Goal: Transaction & Acquisition: Purchase product/service

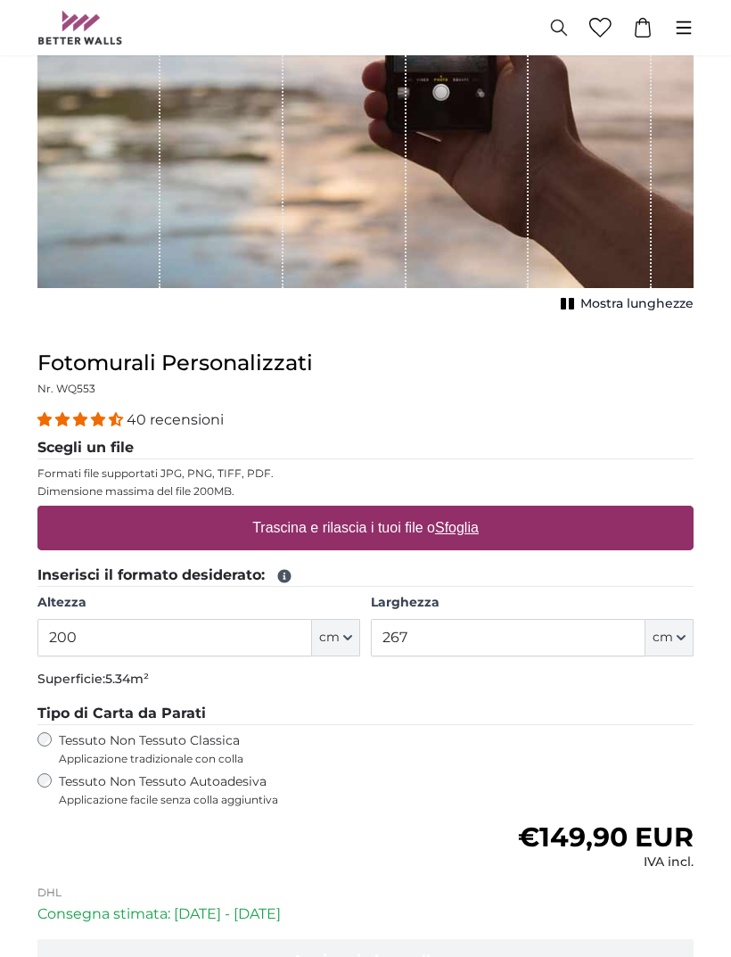
click at [336, 633] on span "cm" at bounding box center [329, 639] width 21 height 18
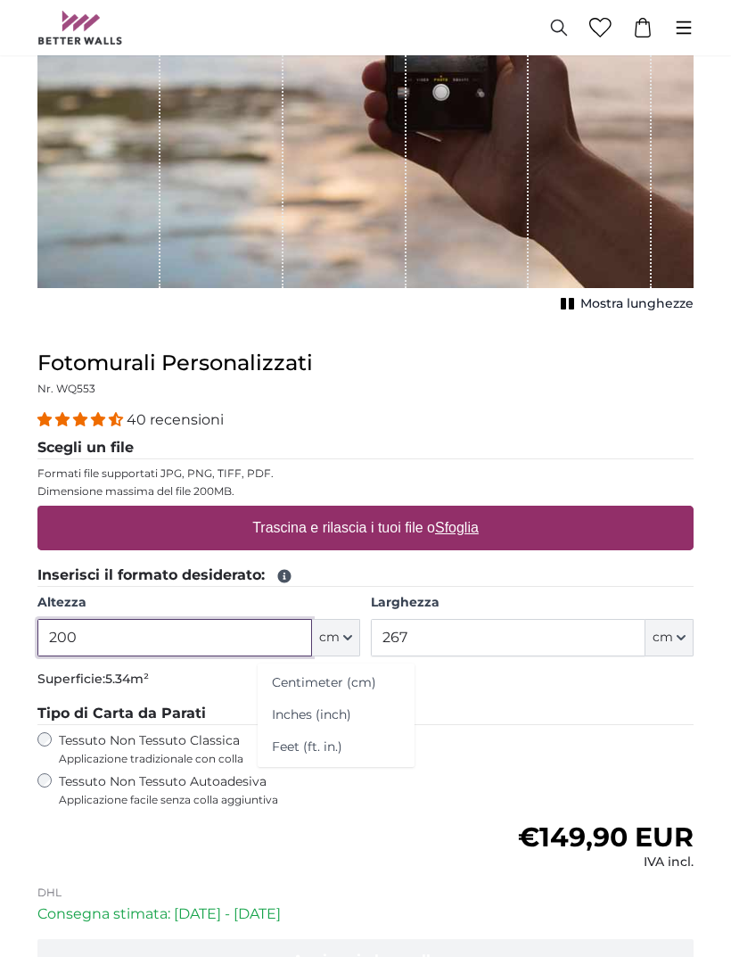
click at [279, 641] on input "200" at bounding box center [174, 637] width 275 height 37
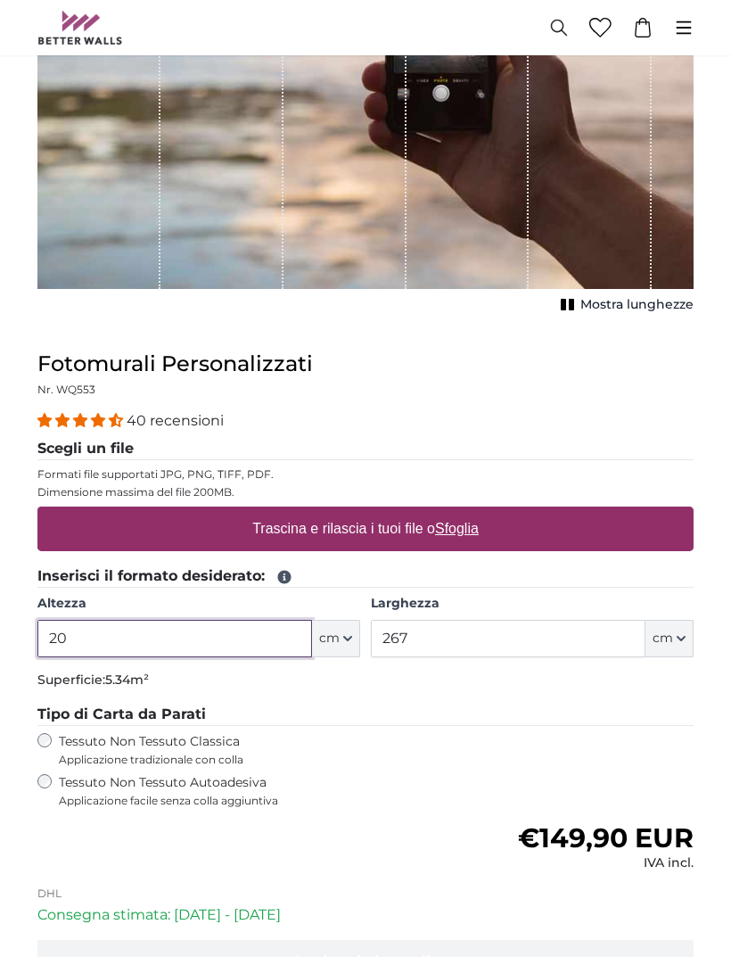
type input "2"
type input "300"
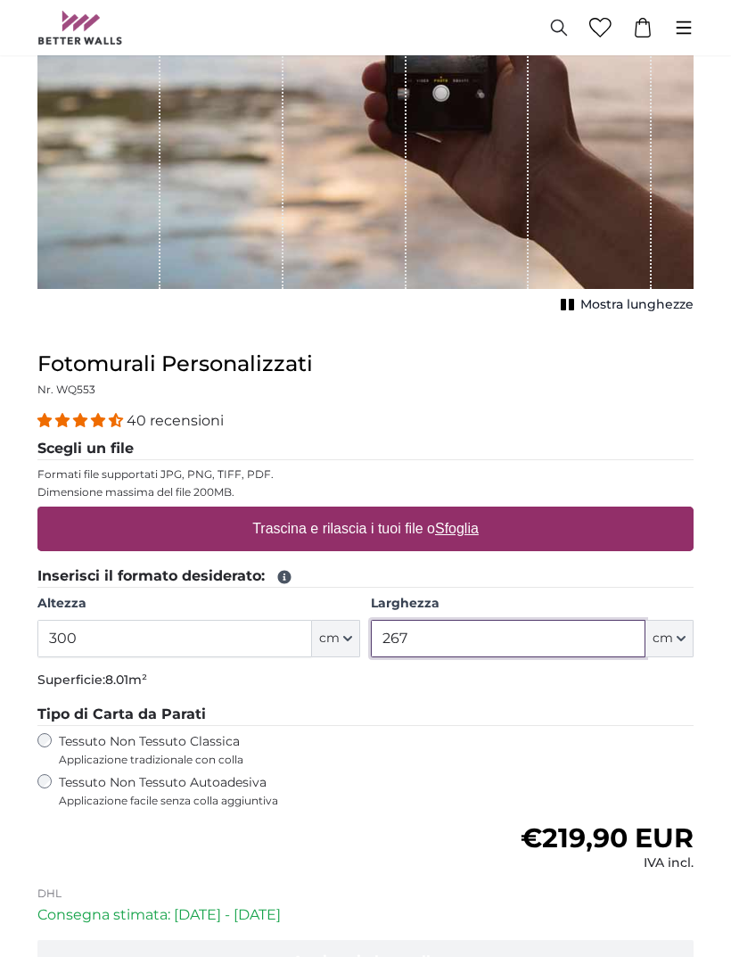
click at [543, 622] on input "267" at bounding box center [508, 638] width 275 height 37
click at [549, 628] on input "267" at bounding box center [508, 638] width 275 height 37
type input "2"
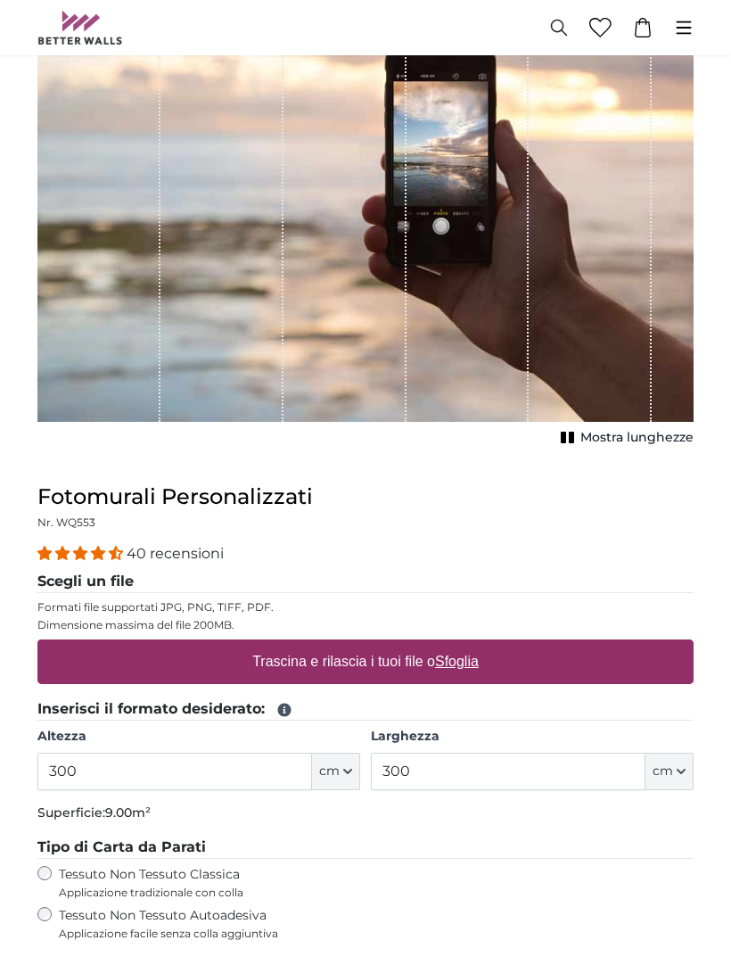
scroll to position [211, 0]
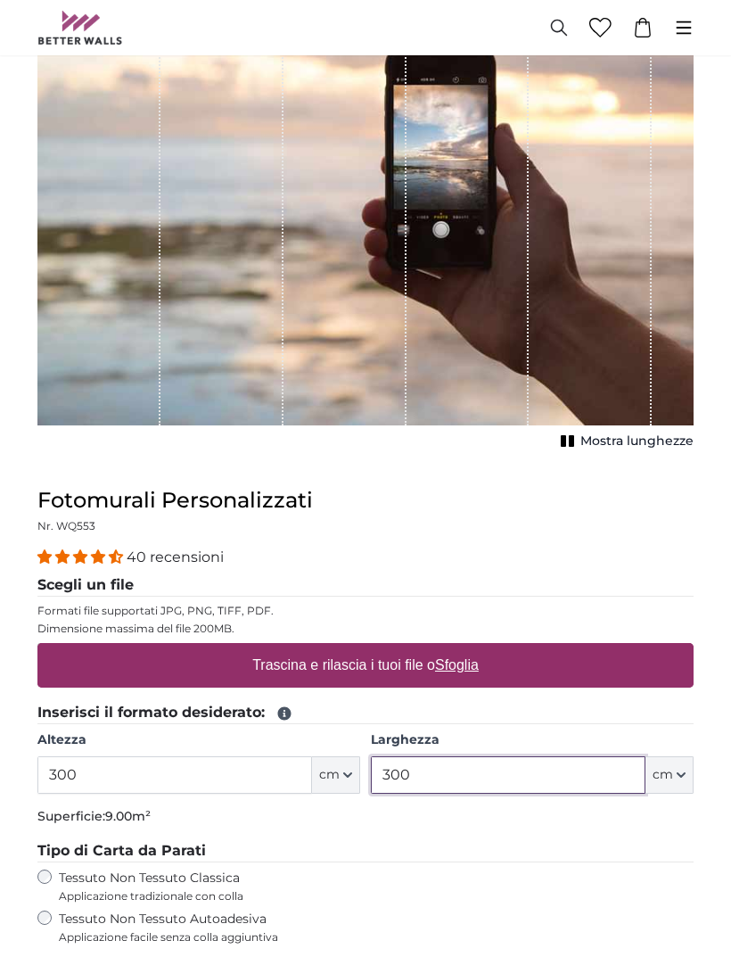
type input "300"
click at [59, 912] on label "Tessuto Non Tessuto Autoadesiva Applicazione facile senza colla aggiuntiva" at bounding box center [272, 928] width 427 height 34
click at [54, 870] on div "Tessuto Non Tessuto Classica Applicazione tradizionale con colla" at bounding box center [365, 887] width 656 height 34
click at [598, 664] on div "Trascina e rilascia i tuoi file o Sfoglia" at bounding box center [365, 665] width 656 height 45
click at [37, 643] on input "Trascina e rilascia i tuoi file o Sfoglia" at bounding box center [365, 645] width 656 height 5
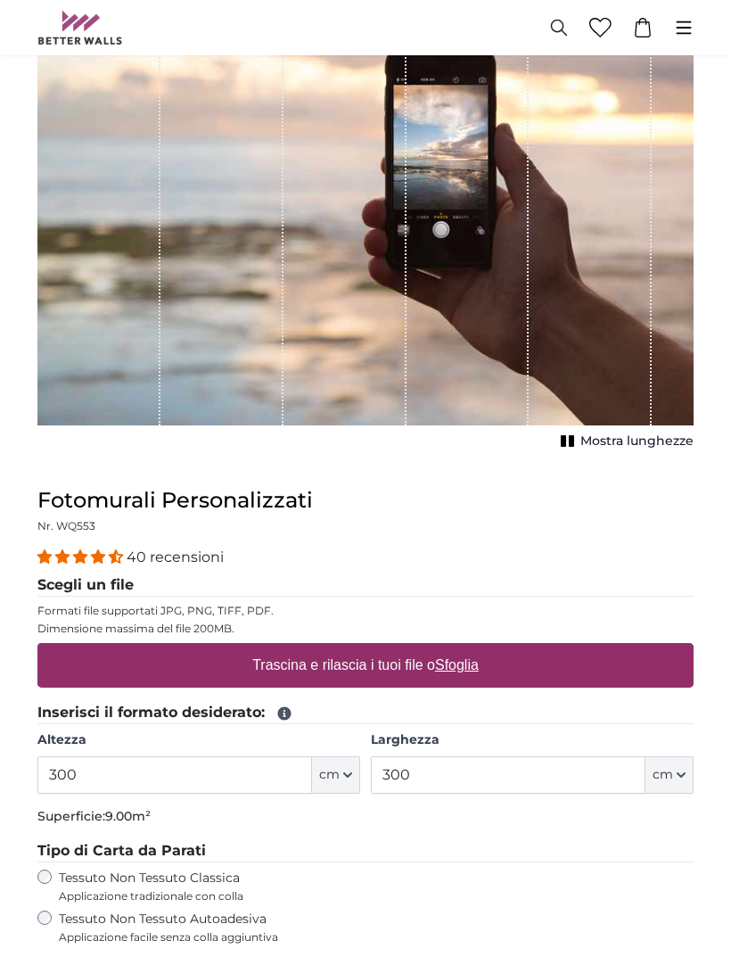
type input "**********"
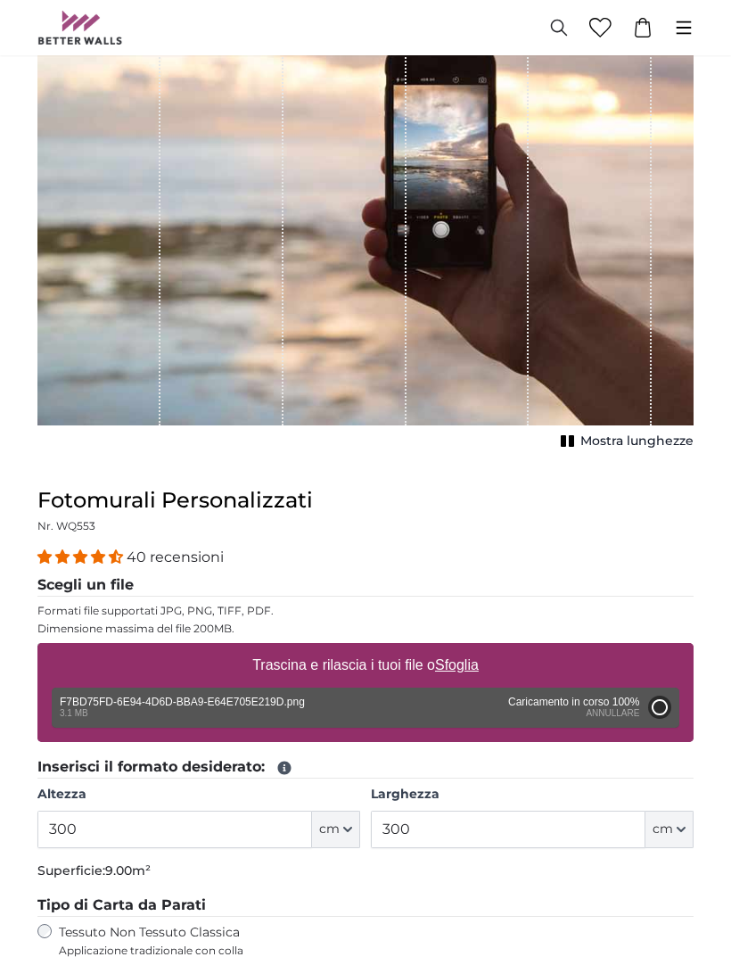
type input "98.5"
type input "66"
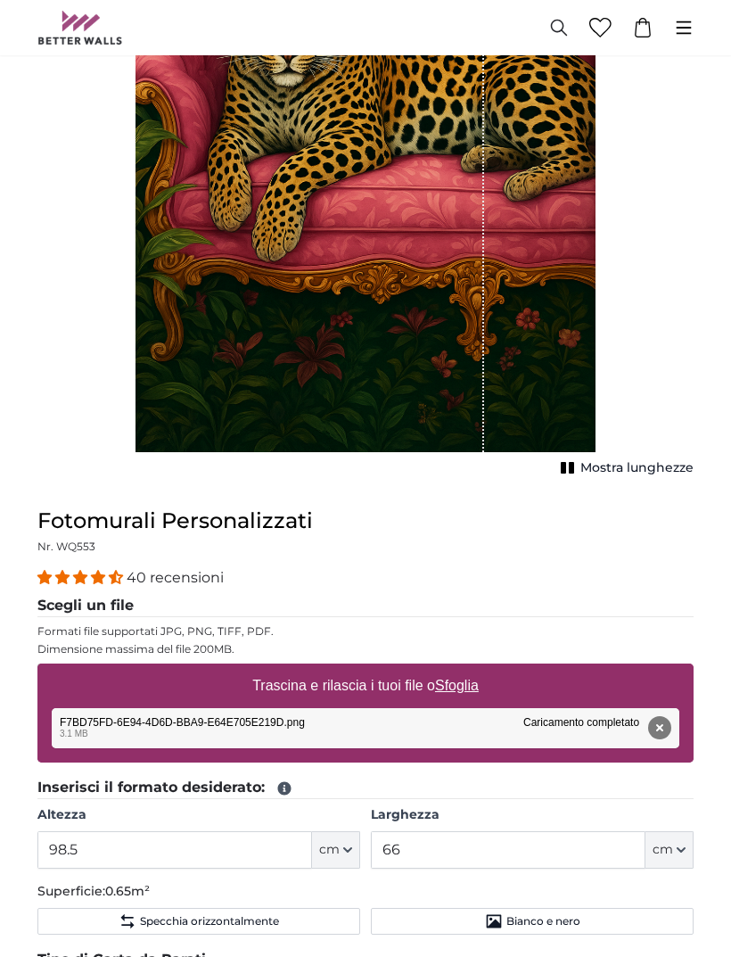
scroll to position [394, 0]
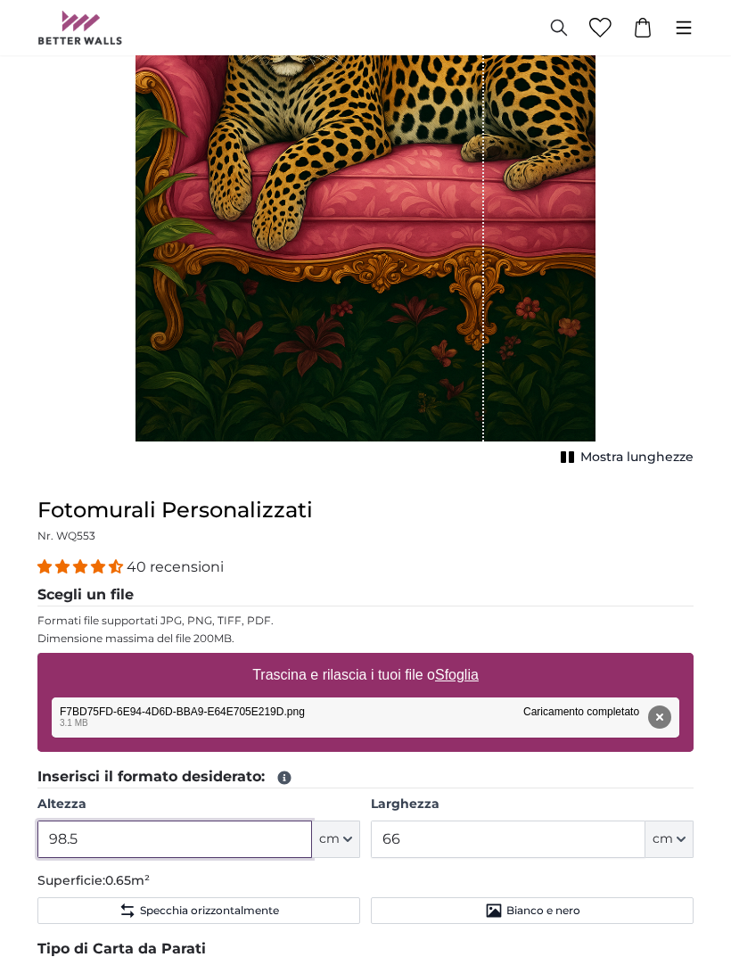
click at [254, 835] on input "98.5" at bounding box center [174, 838] width 275 height 37
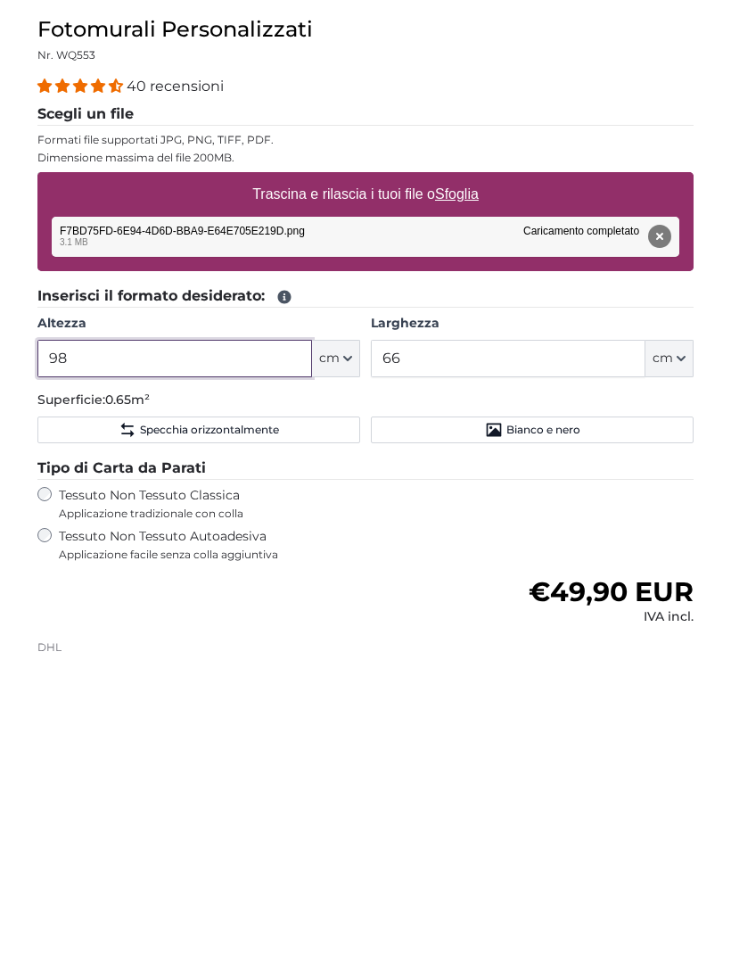
type input "9"
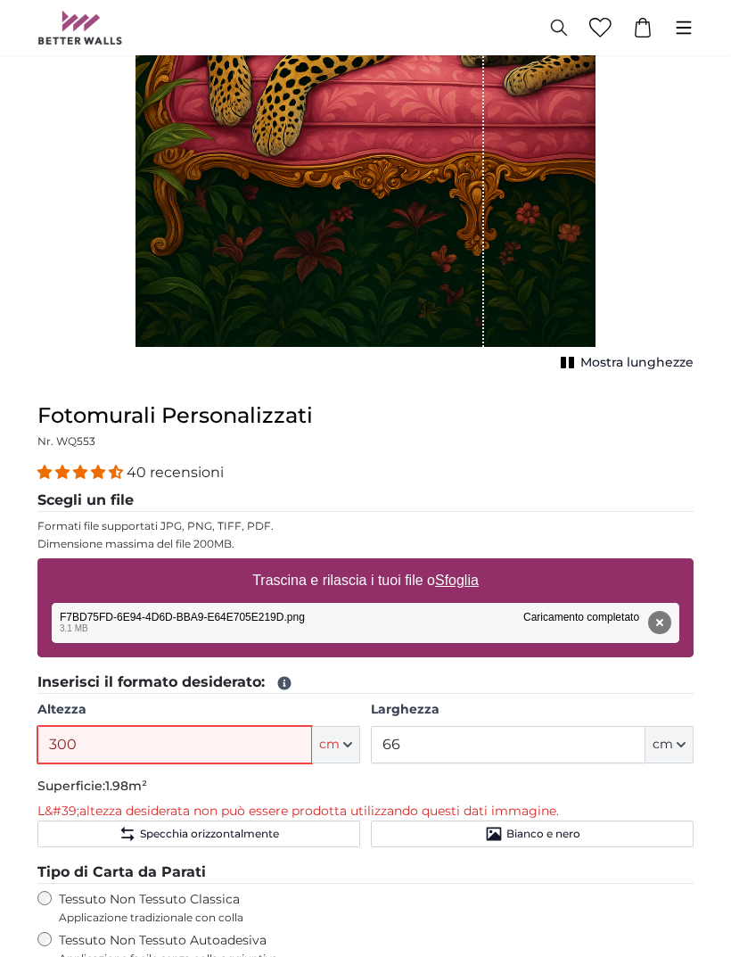
scroll to position [474, 0]
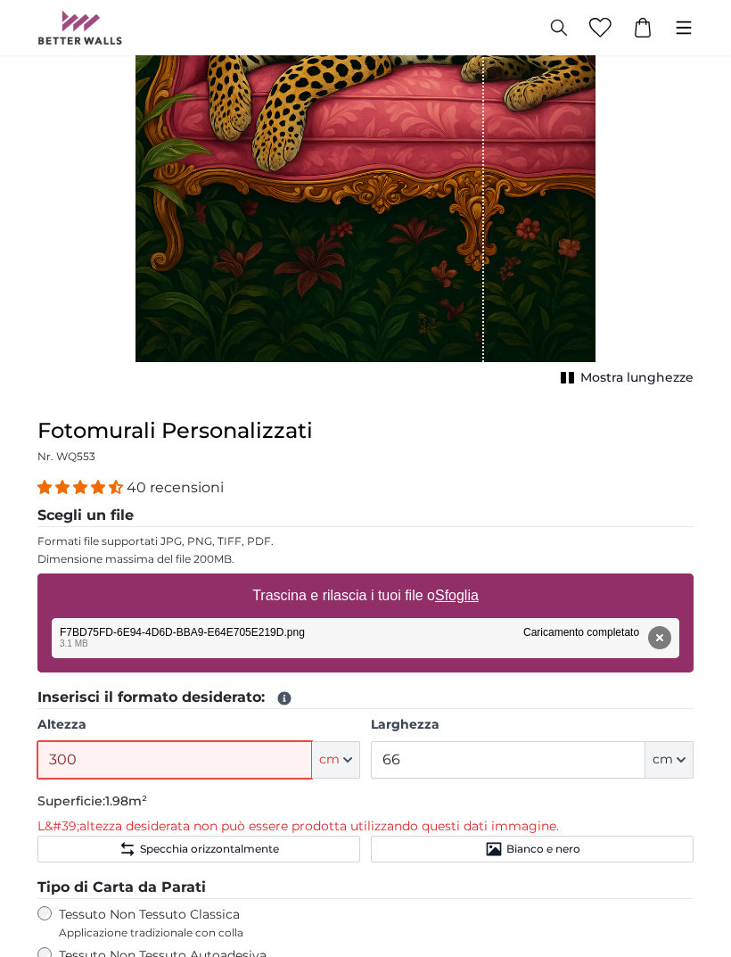
type input "300"
click at [577, 278] on div "1 of 1" at bounding box center [366, 16] width 460 height 691
click at [557, 267] on div "1 of 1" at bounding box center [366, 16] width 460 height 691
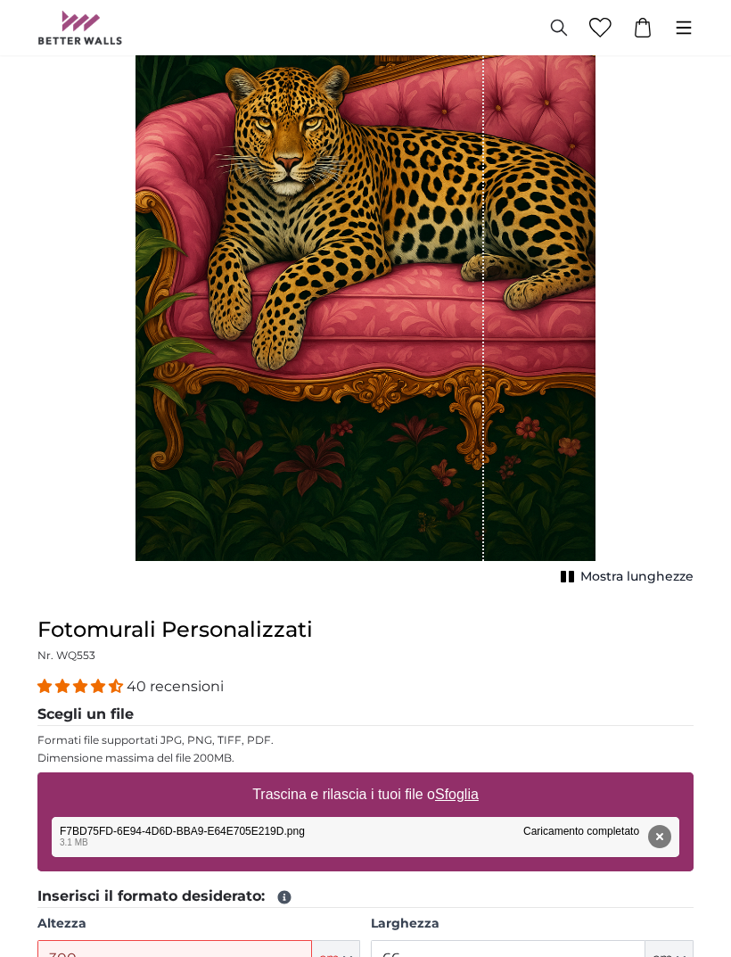
scroll to position [275, 0]
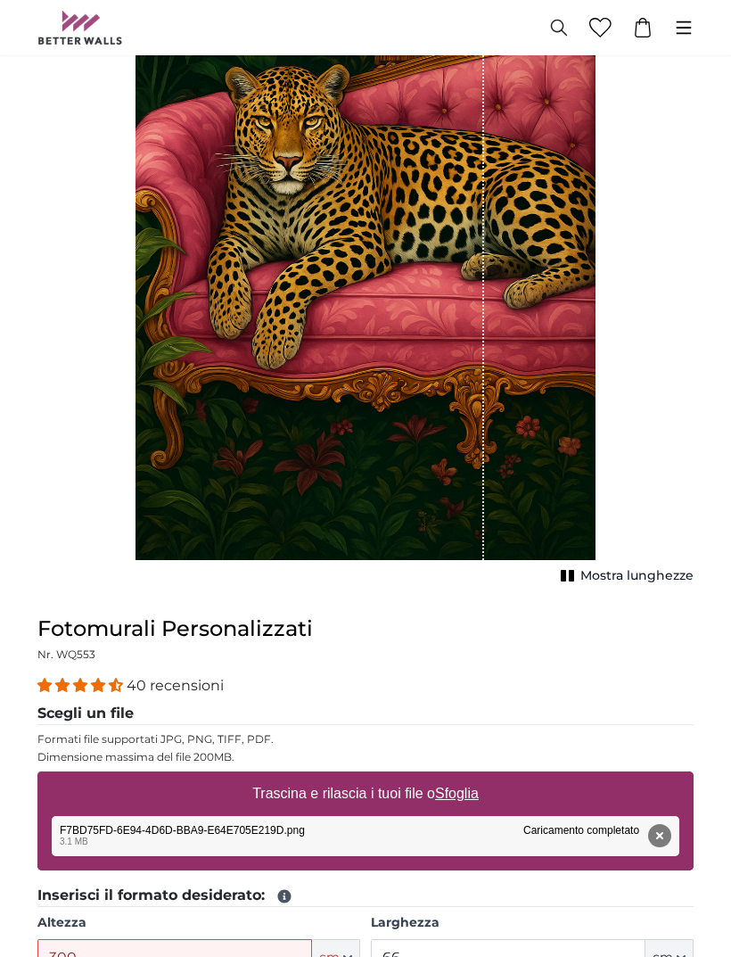
click at [413, 795] on label "Trascina e rilascia i tuoi file o Sfoglia" at bounding box center [365, 795] width 241 height 36
click at [413, 778] on input "Trascina e rilascia i tuoi file o Sfoglia" at bounding box center [365, 774] width 656 height 5
click at [538, 325] on div "1 of 1" at bounding box center [366, 215] width 460 height 691
click at [414, 794] on label "Trascina e rilascia i tuoi file o Sfoglia" at bounding box center [365, 795] width 241 height 36
click at [414, 778] on input "Trascina e rilascia i tuoi file o Sfoglia" at bounding box center [365, 774] width 656 height 5
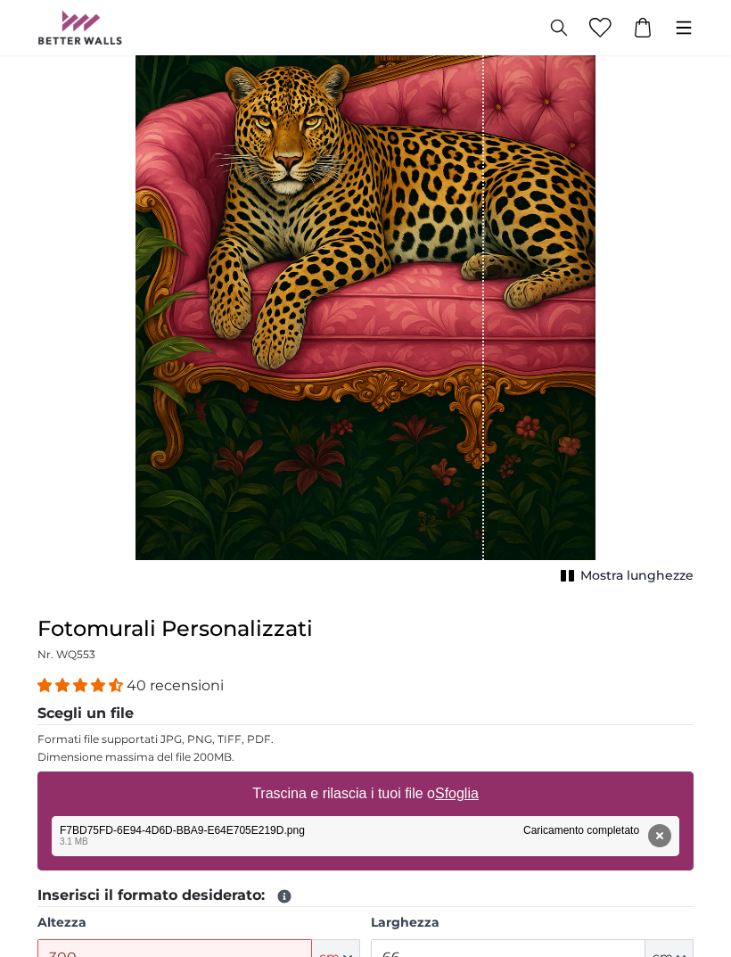
type input "**********"
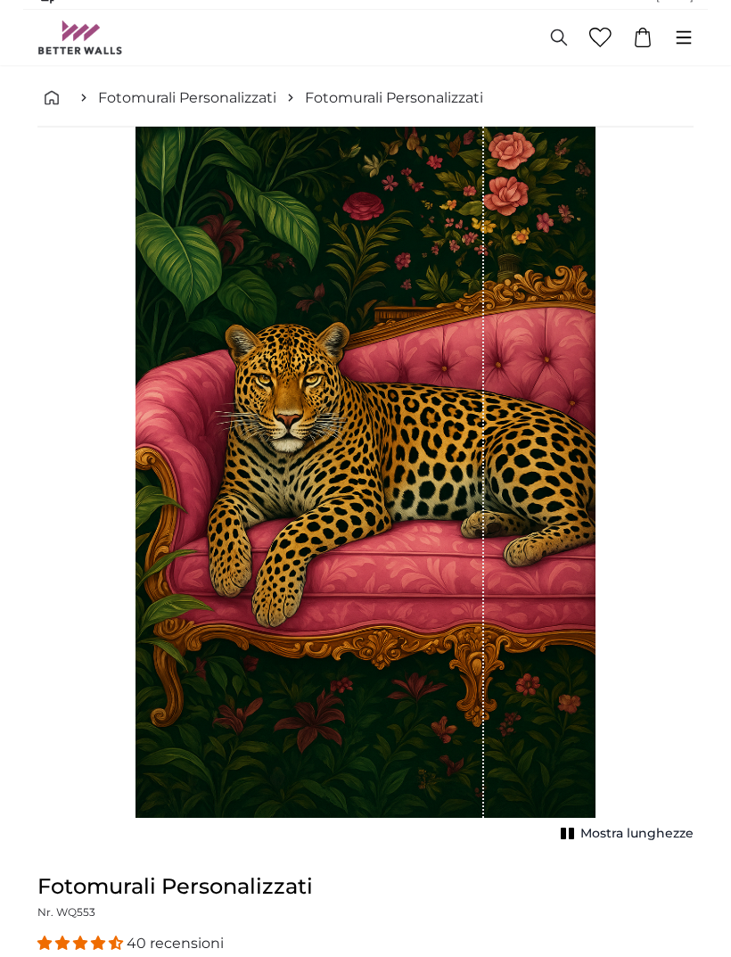
scroll to position [0, 0]
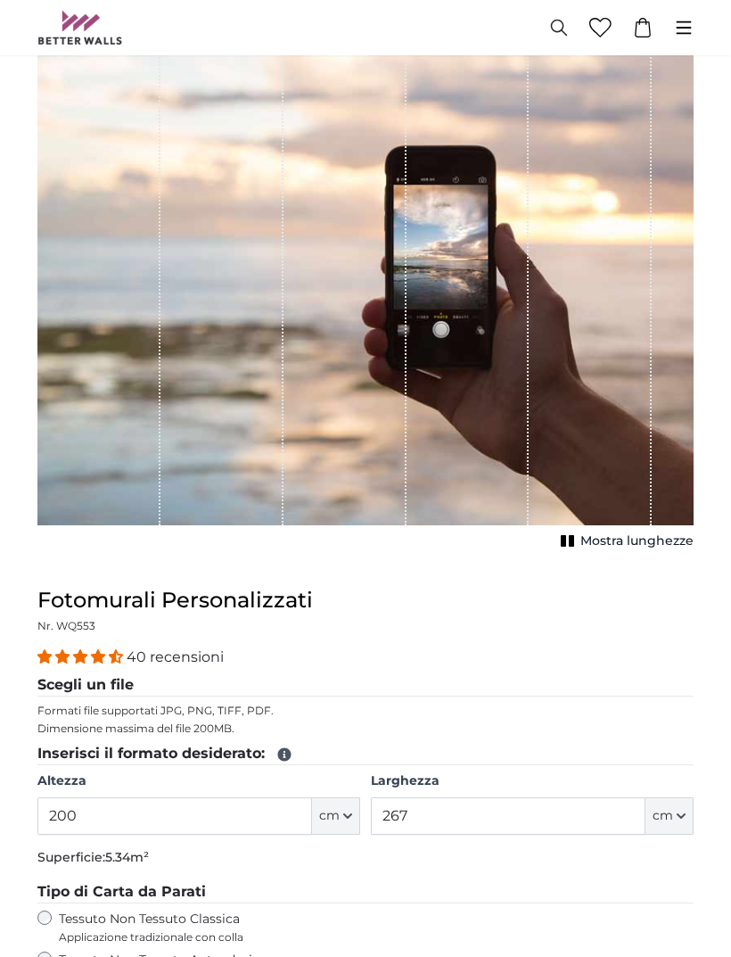
scroll to position [189, 0]
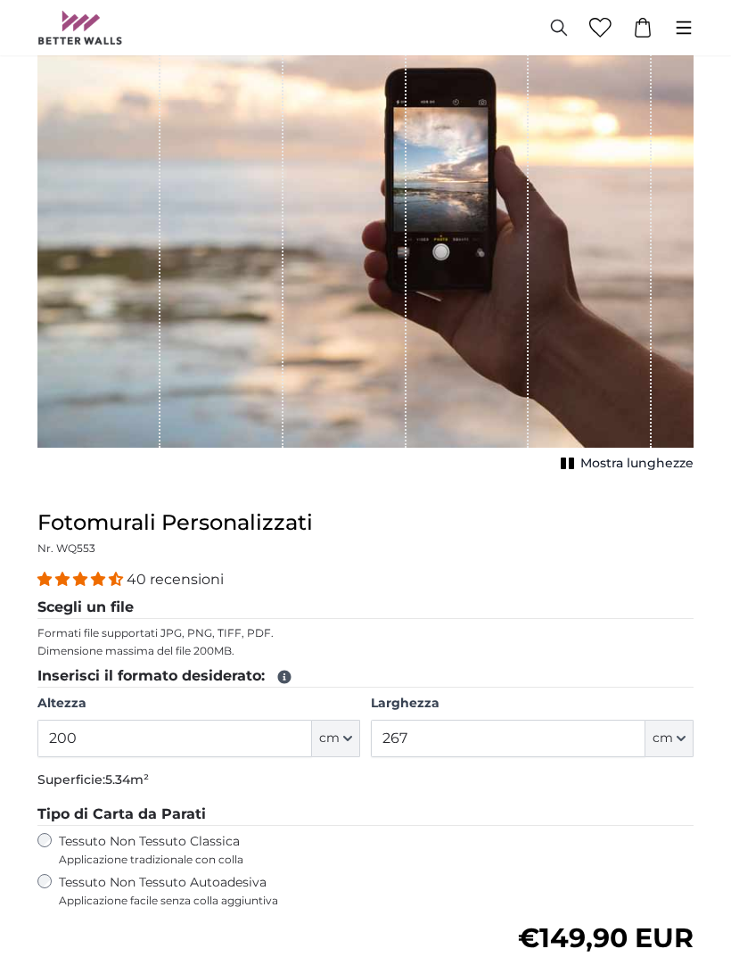
click at [199, 737] on input "200" at bounding box center [174, 738] width 275 height 37
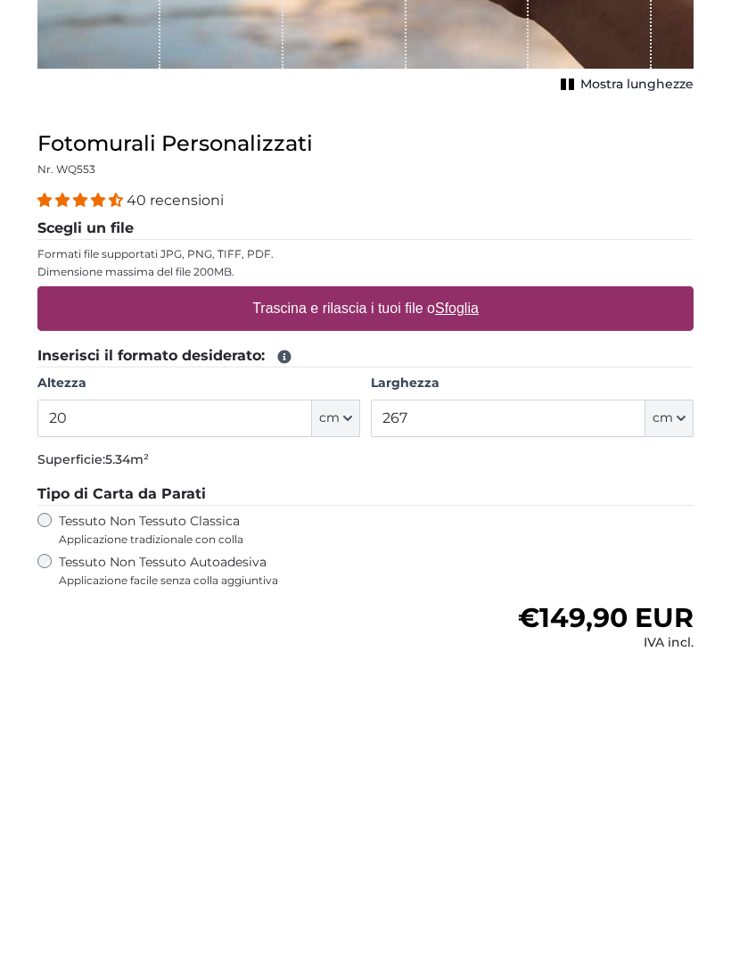
type input "2"
type input "300"
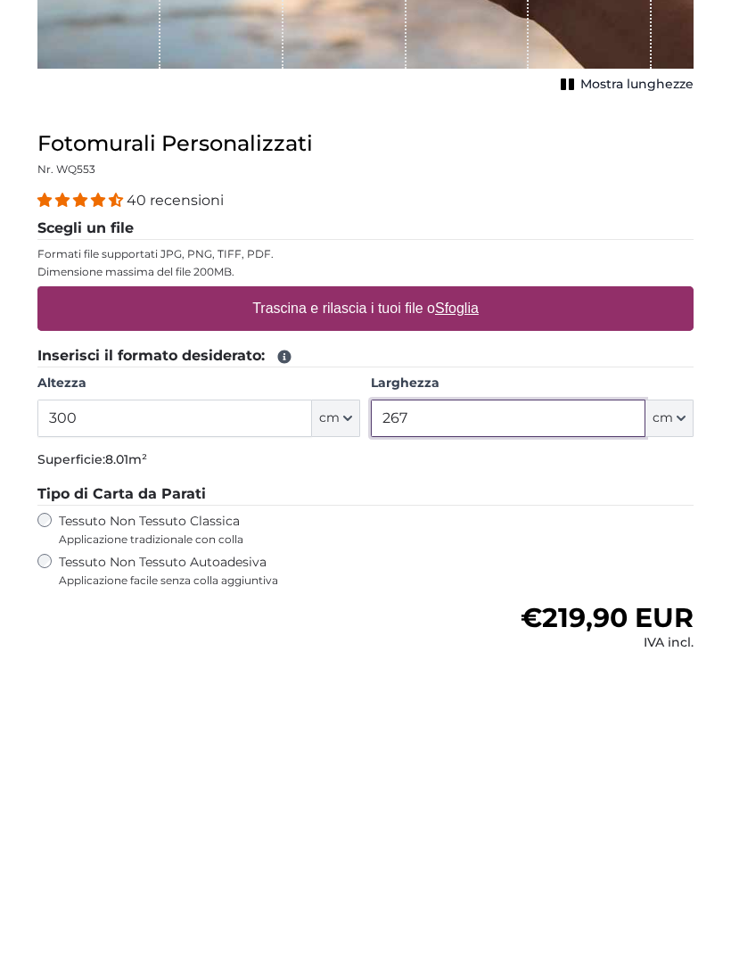
click at [538, 700] on input "267" at bounding box center [508, 718] width 275 height 37
type input "2"
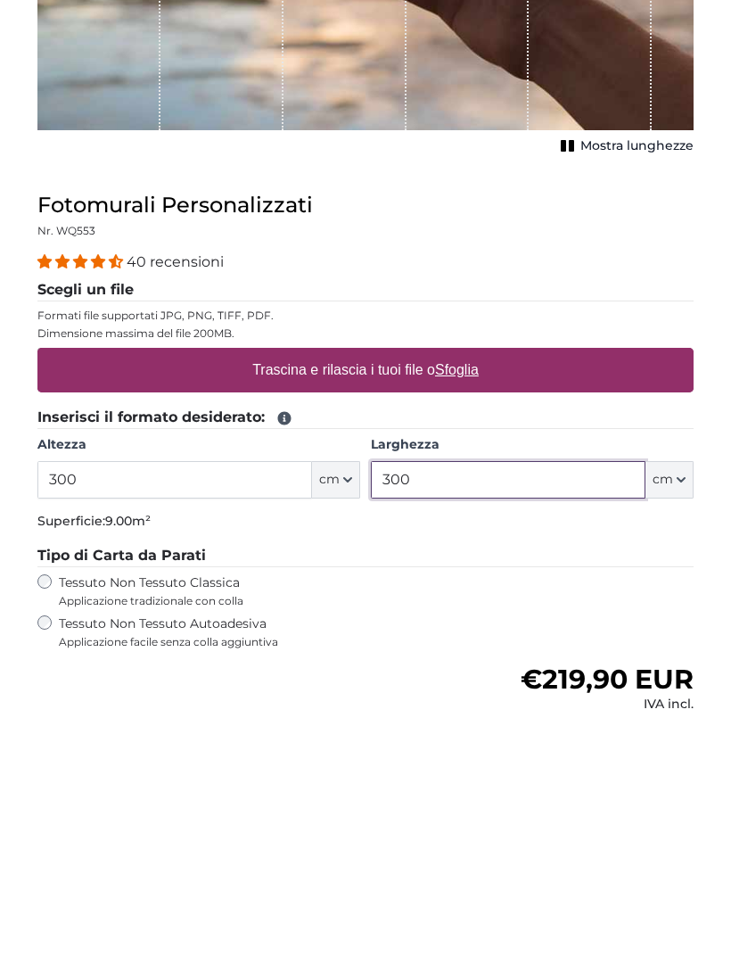
type input "300"
click at [466, 601] on u "Sfoglia" at bounding box center [457, 608] width 44 height 15
click at [466, 587] on input "Trascina e rilascia i tuoi file o Sfoglia" at bounding box center [365, 589] width 656 height 5
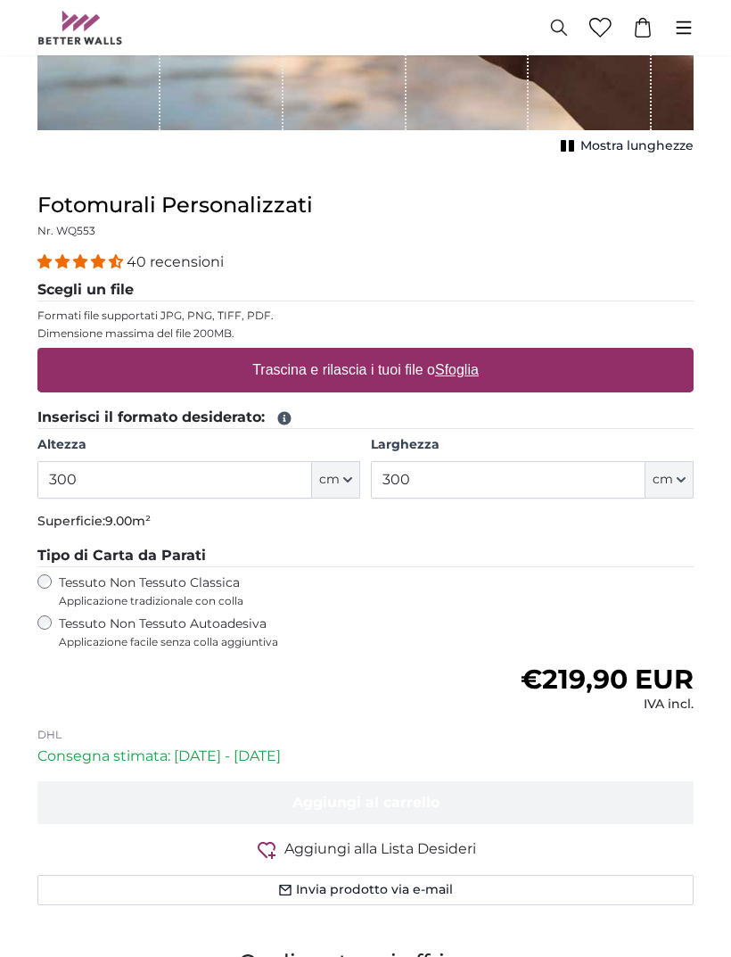
type input "**********"
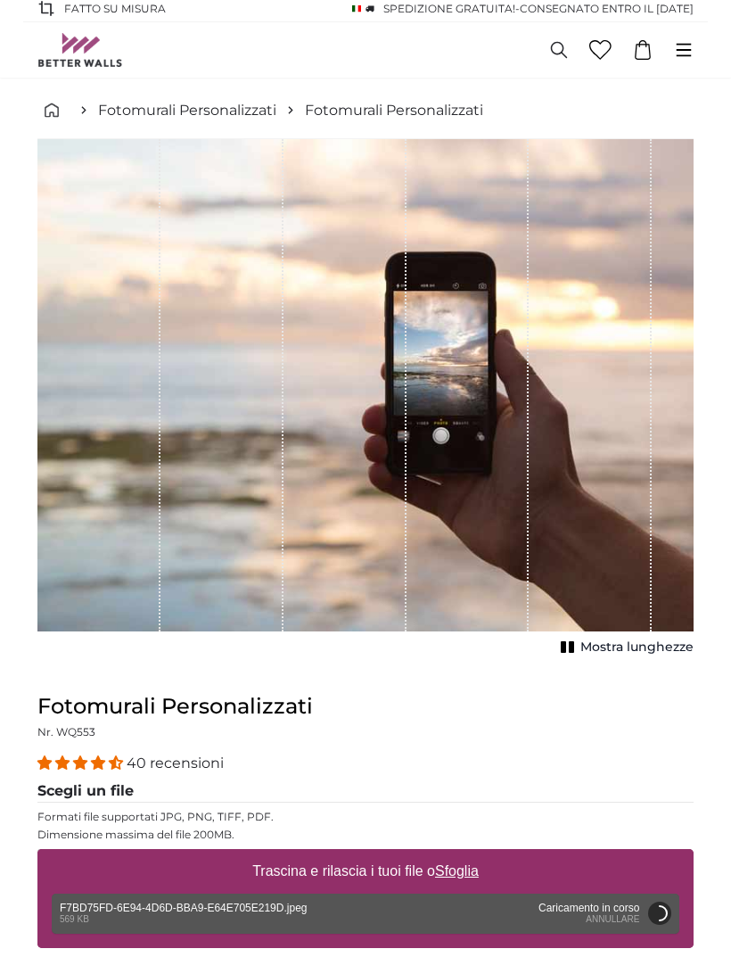
scroll to position [0, 0]
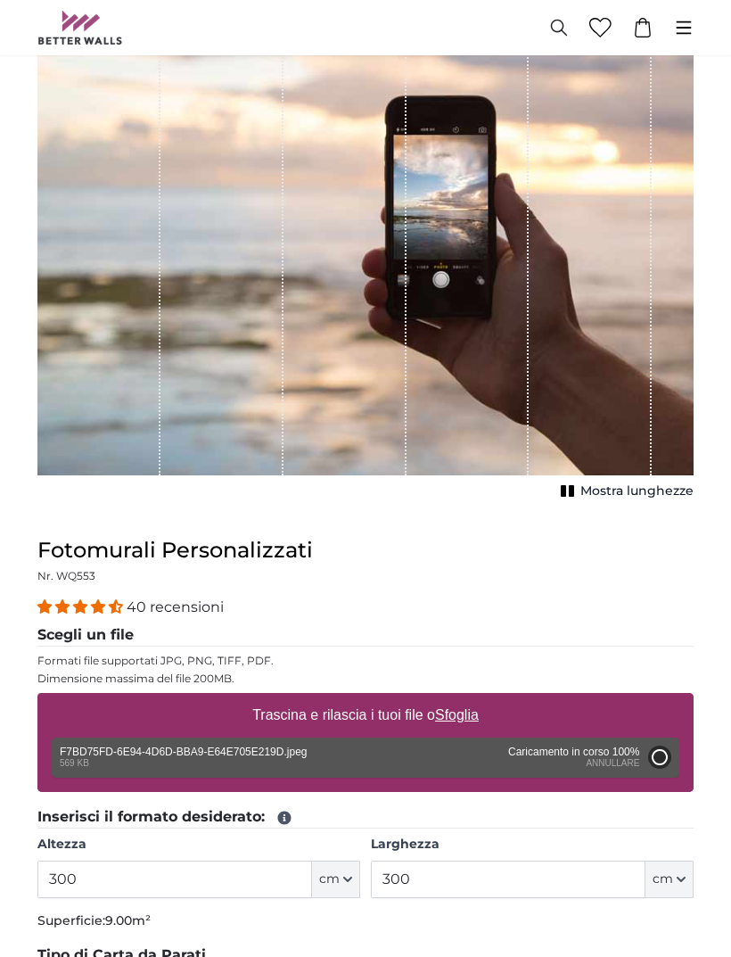
type input "66"
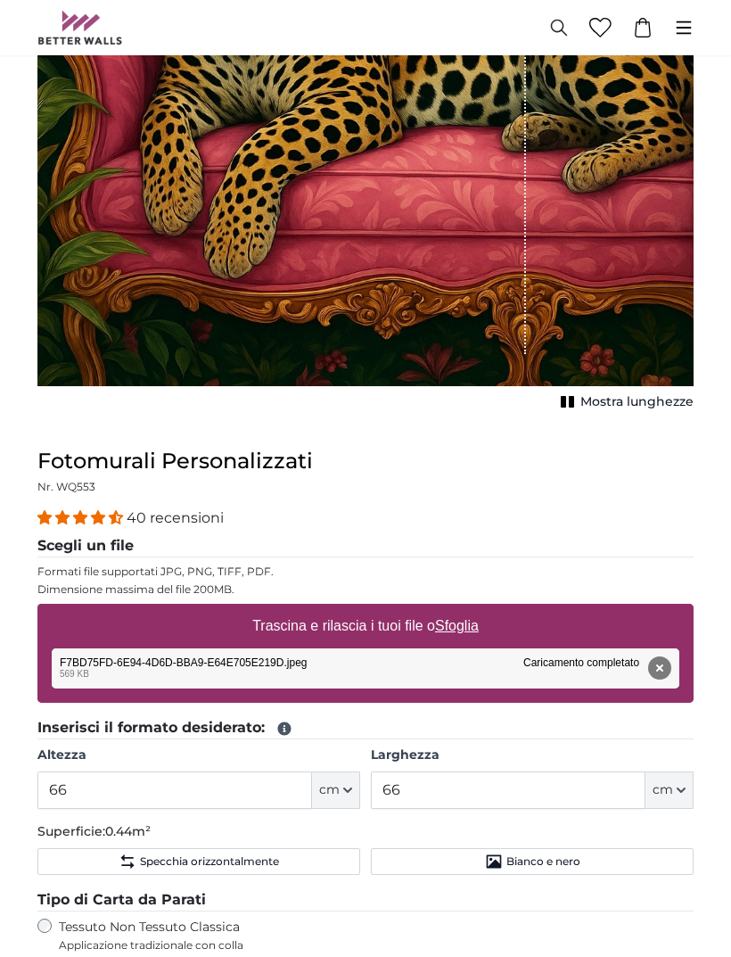
scroll to position [428, 0]
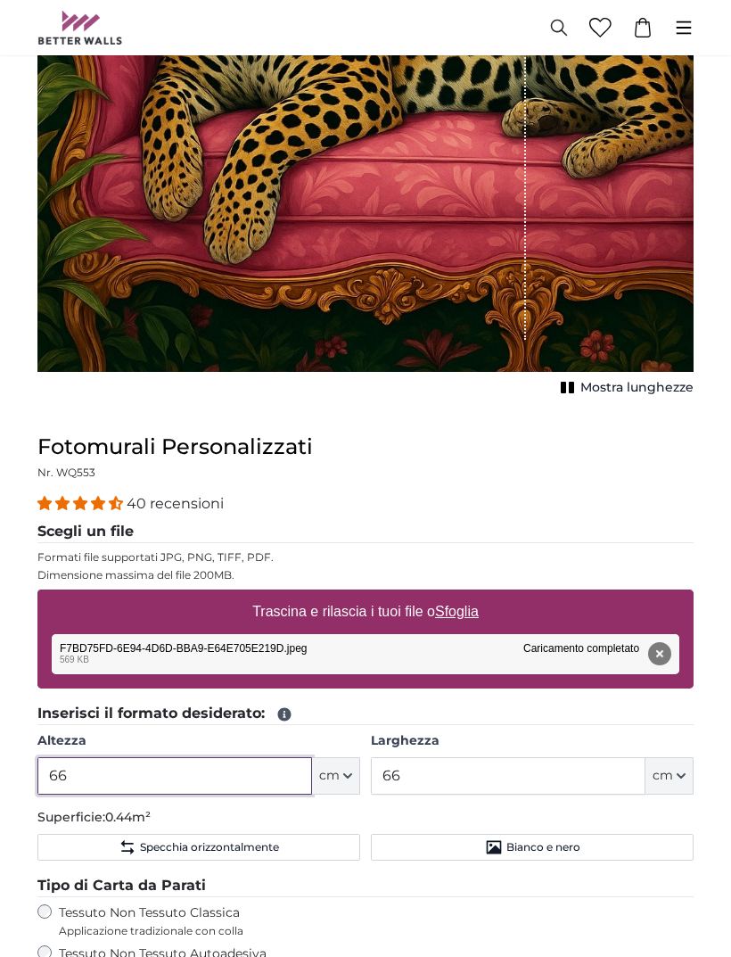
click at [233, 758] on input "66" at bounding box center [174, 776] width 275 height 37
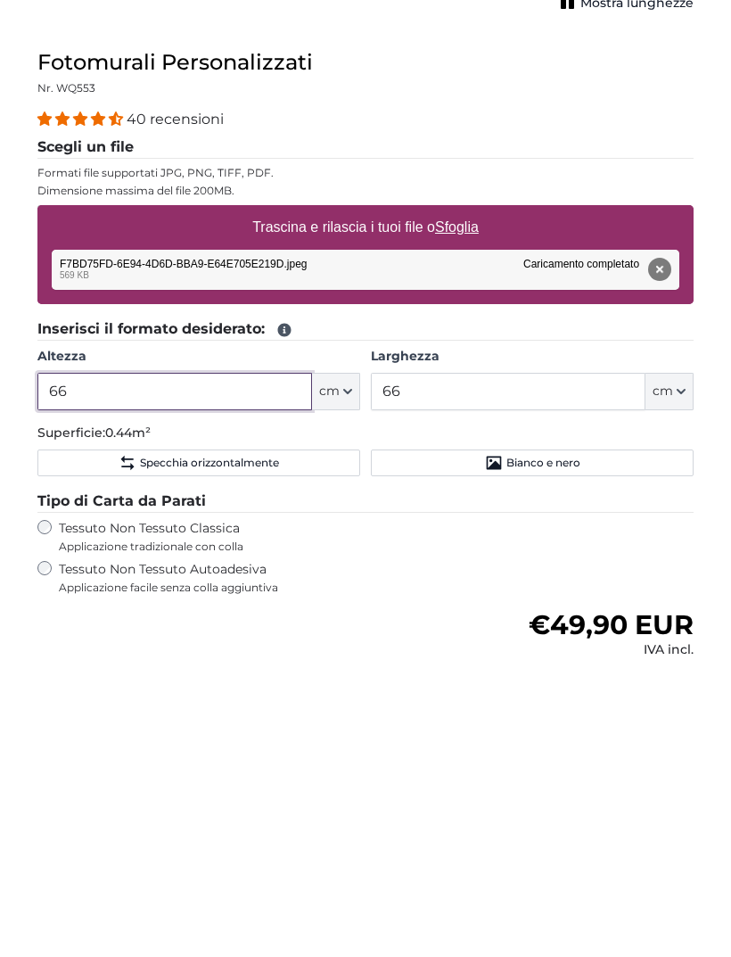
type input "6"
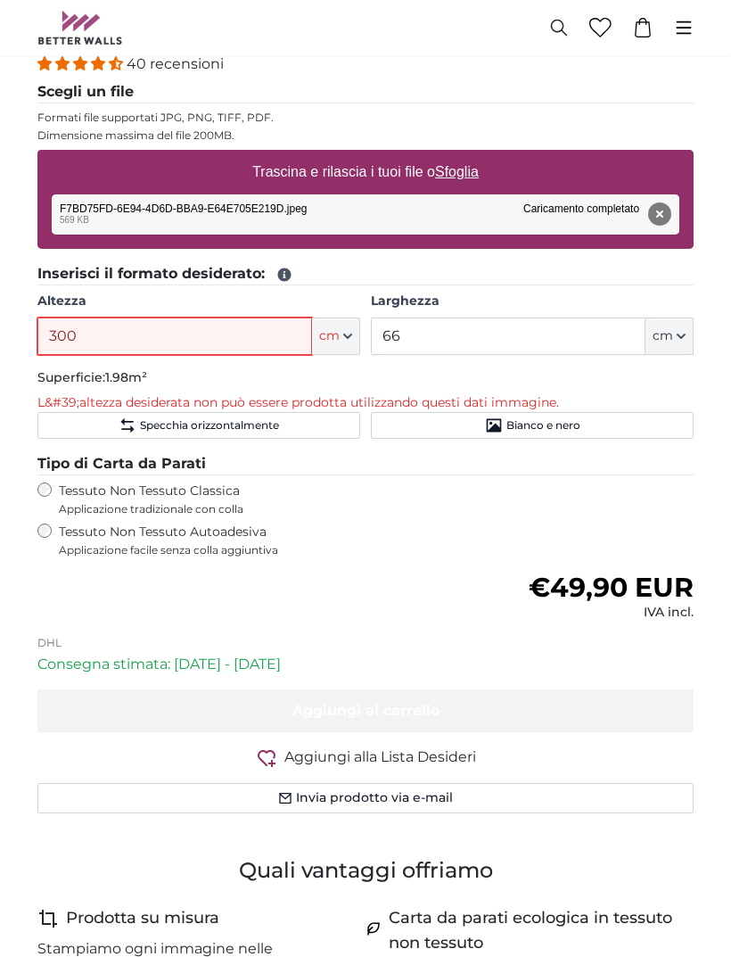
scroll to position [823, 0]
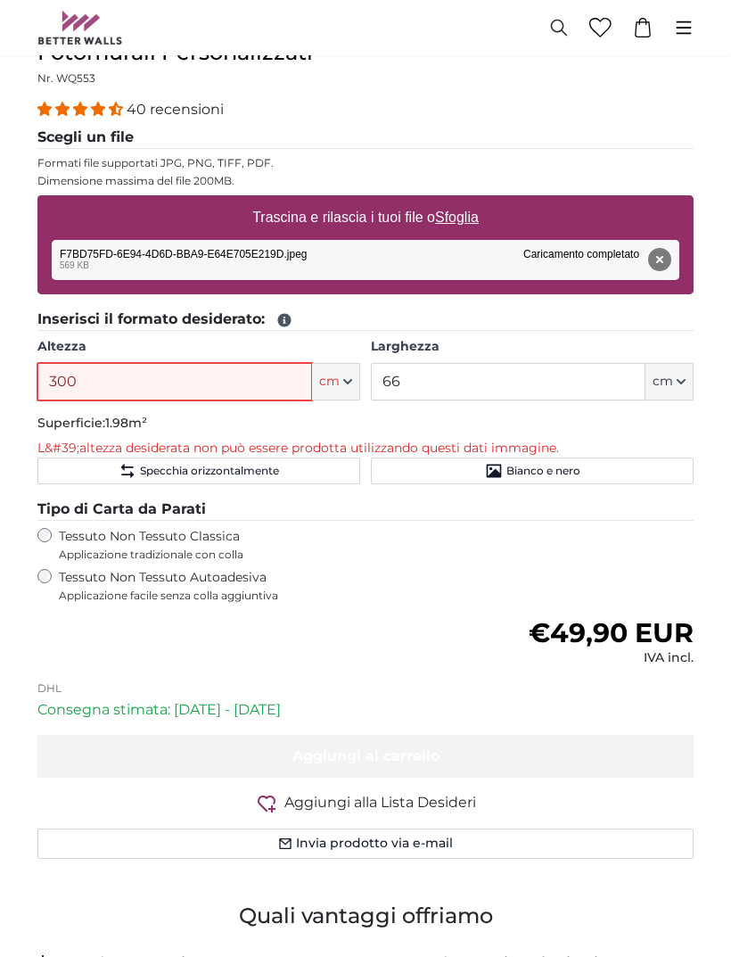
type input "300"
click at [588, 363] on input "66" at bounding box center [508, 381] width 275 height 37
type input "6"
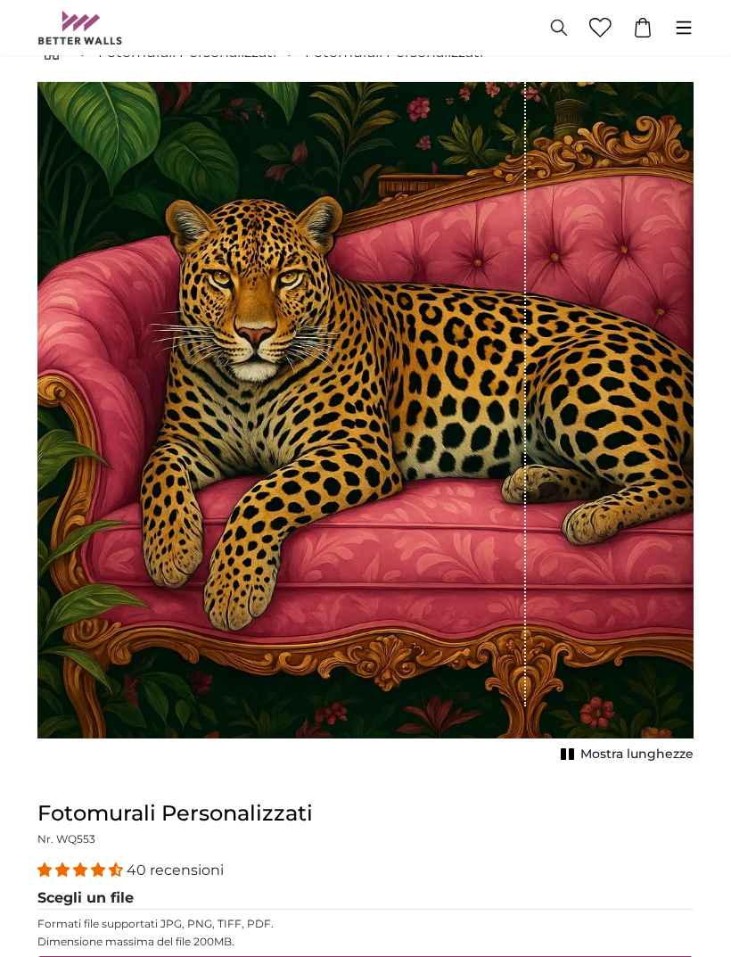
scroll to position [0, 0]
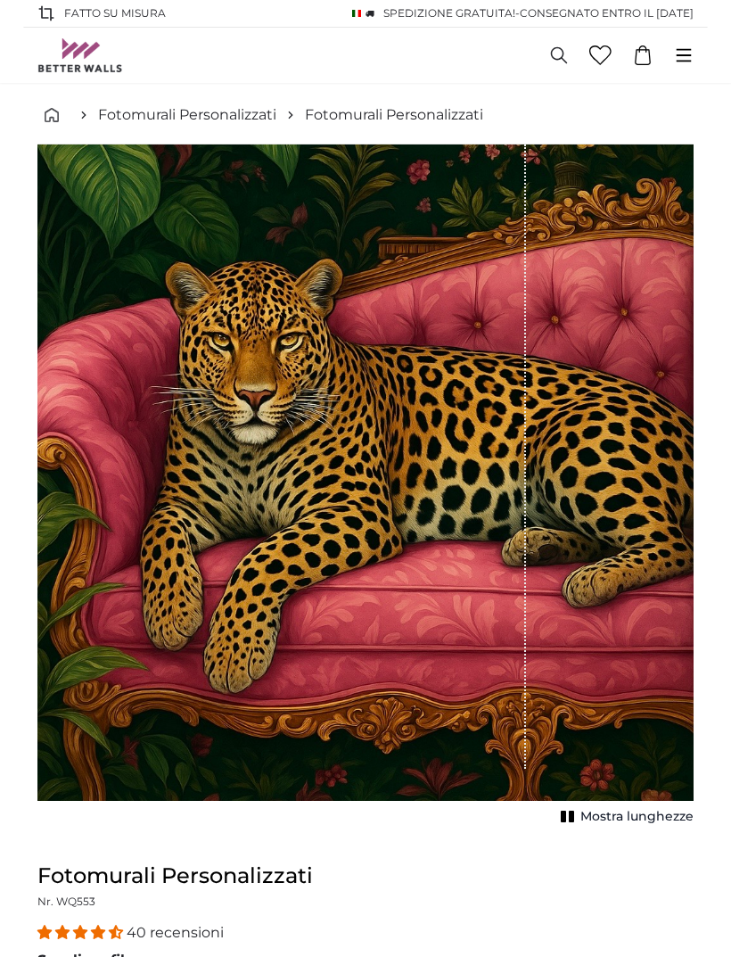
type input "300"
click at [609, 630] on div "1 of 1" at bounding box center [366, 456] width 624 height 624
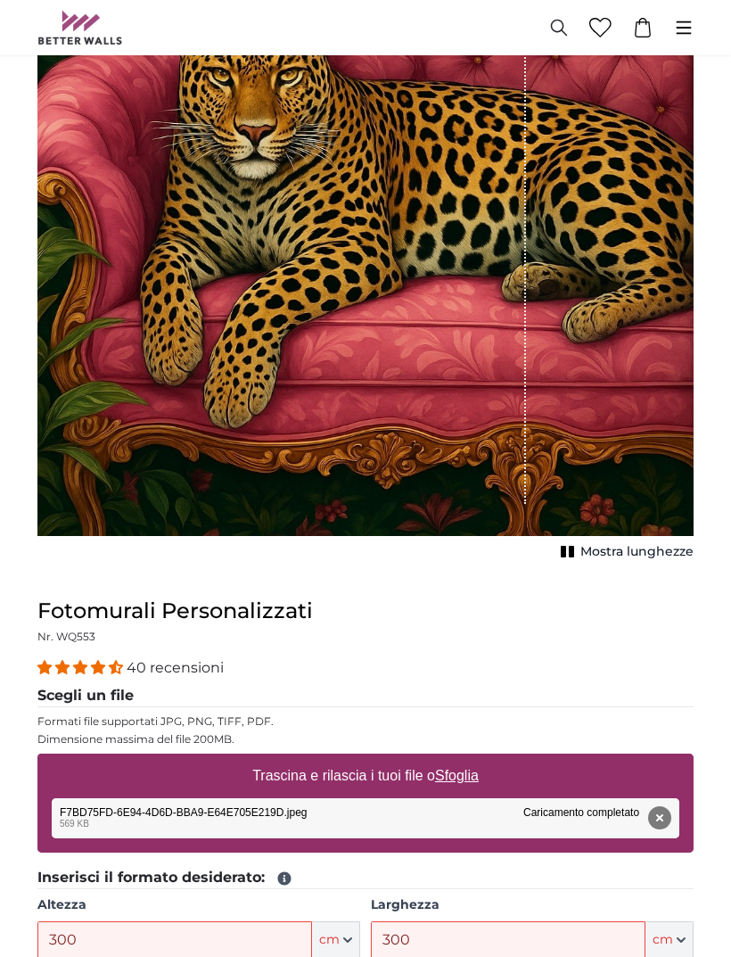
scroll to position [266, 0]
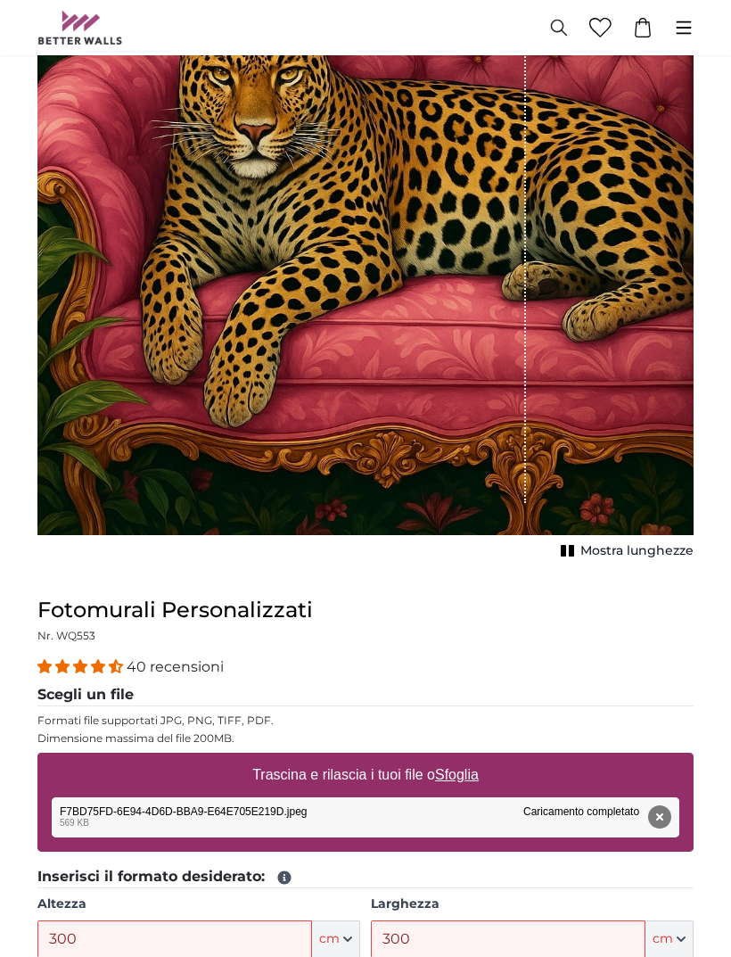
click at [583, 441] on div "1 of 1" at bounding box center [366, 191] width 624 height 624
click at [609, 448] on div "1 of 1" at bounding box center [366, 191] width 624 height 624
click at [614, 443] on div "1 of 1" at bounding box center [366, 191] width 624 height 624
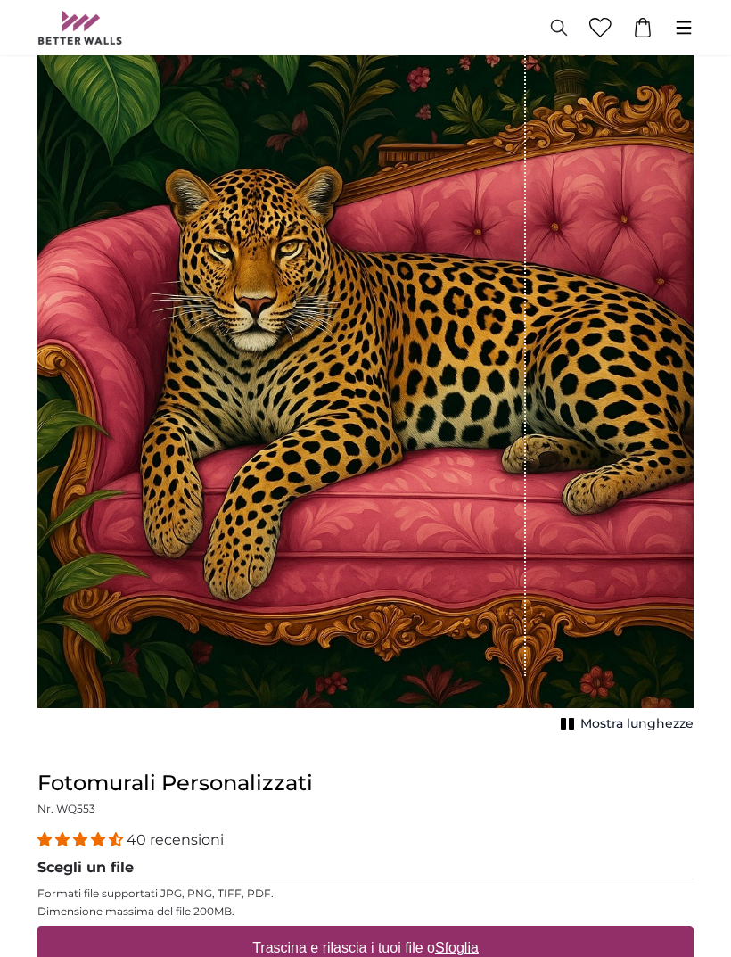
scroll to position [0, 0]
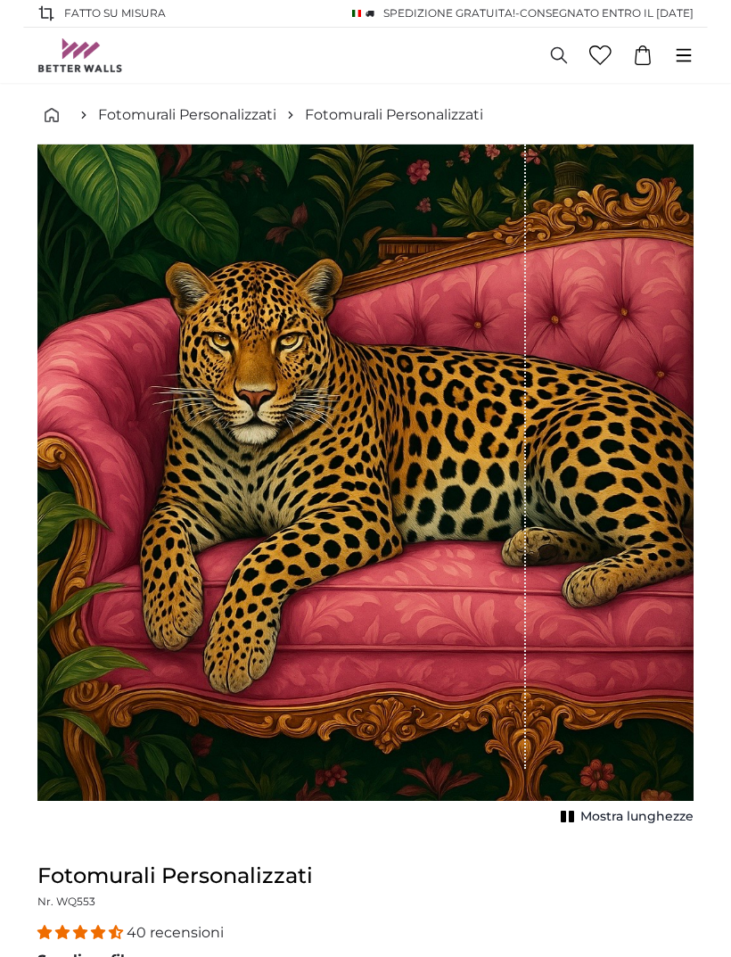
click at [434, 377] on div "1 of 1" at bounding box center [290, 456] width 473 height 624
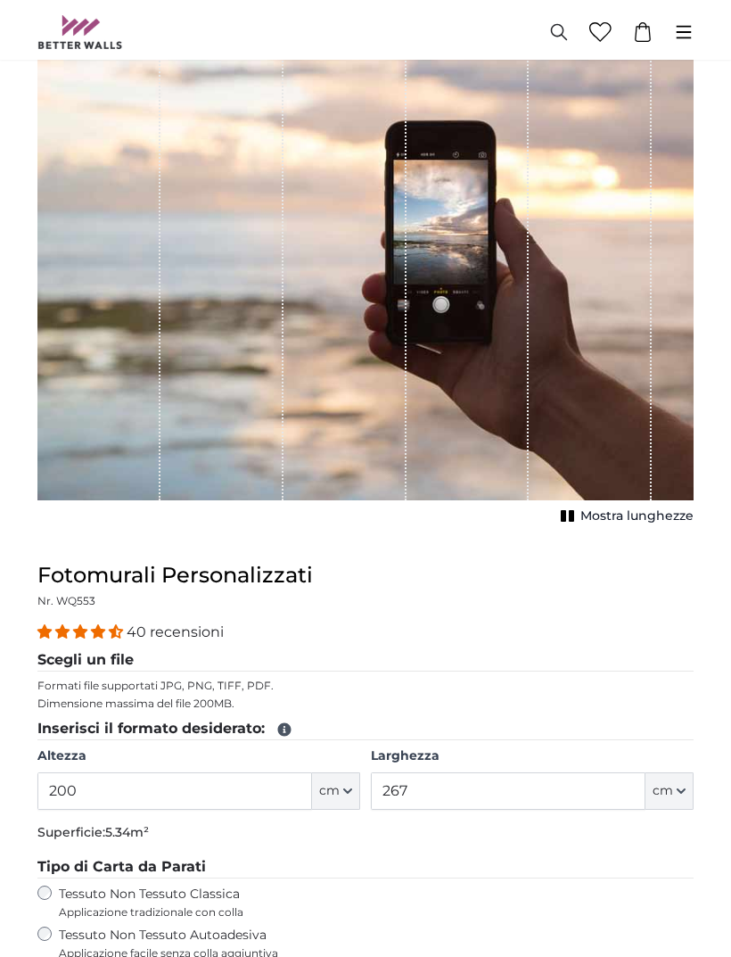
click at [192, 799] on input "200" at bounding box center [174, 786] width 275 height 37
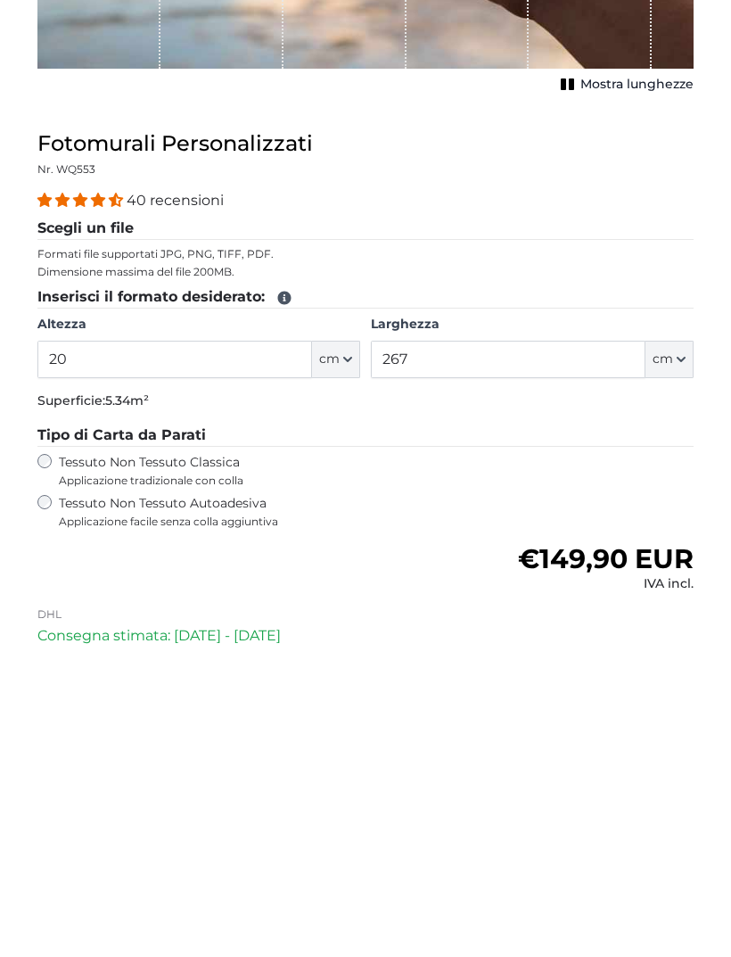
type input "2"
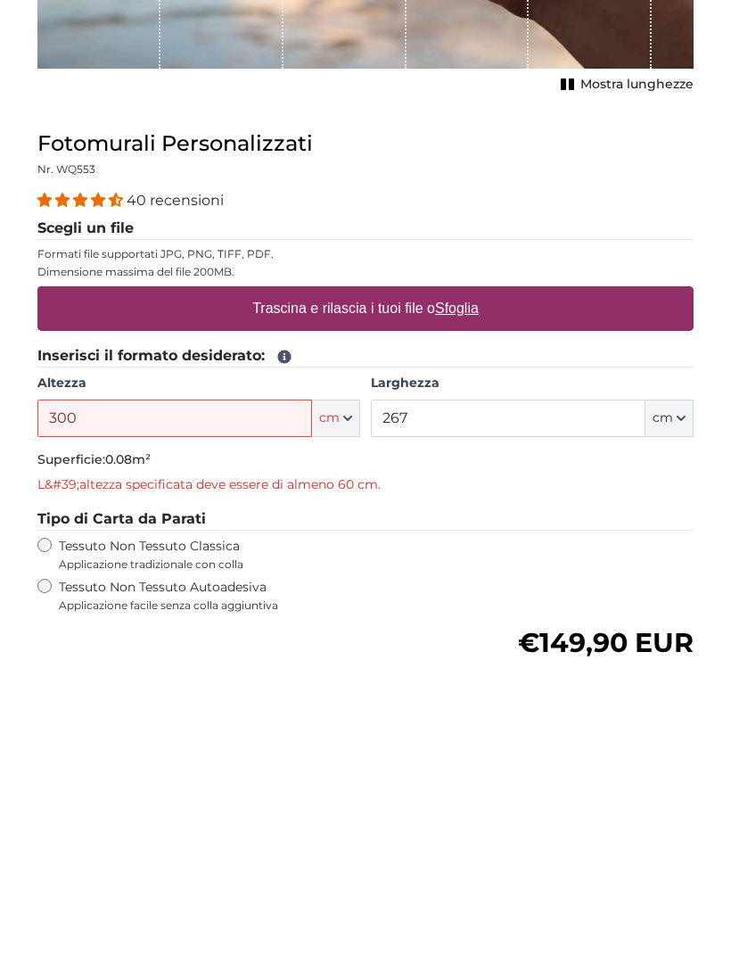
type input "300"
click at [534, 700] on input "267" at bounding box center [508, 718] width 275 height 37
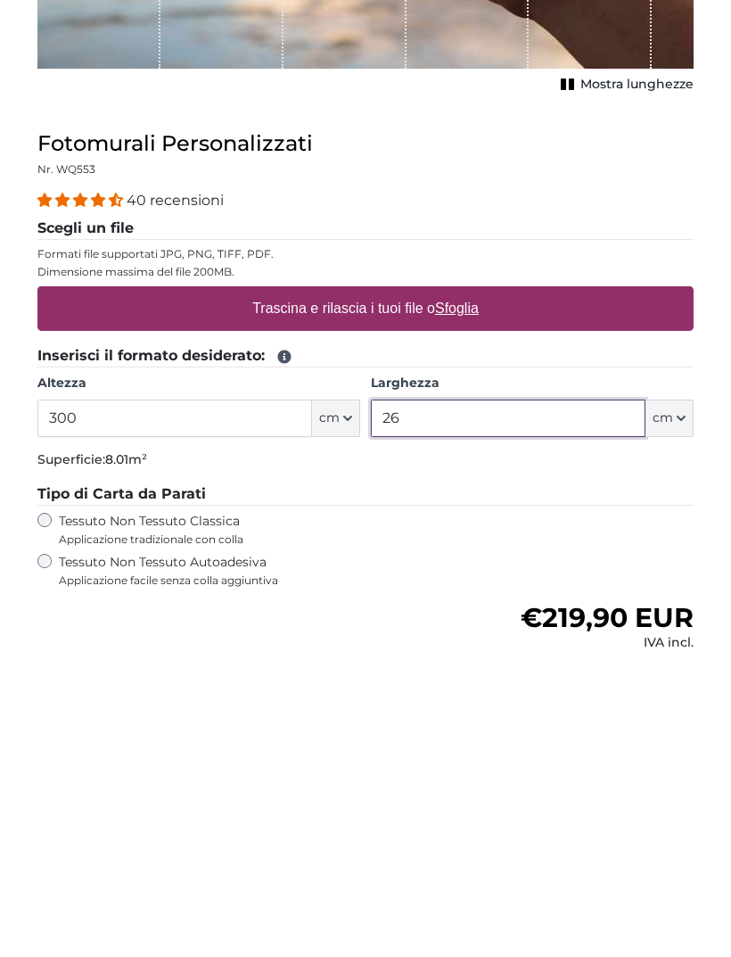
type input "2"
type input "300"
click at [465, 591] on label "Trascina e rilascia i tuoi file o Sfoglia" at bounding box center [365, 609] width 241 height 36
click at [465, 587] on input "Trascina e rilascia i tuoi file o Sfoglia" at bounding box center [365, 589] width 656 height 5
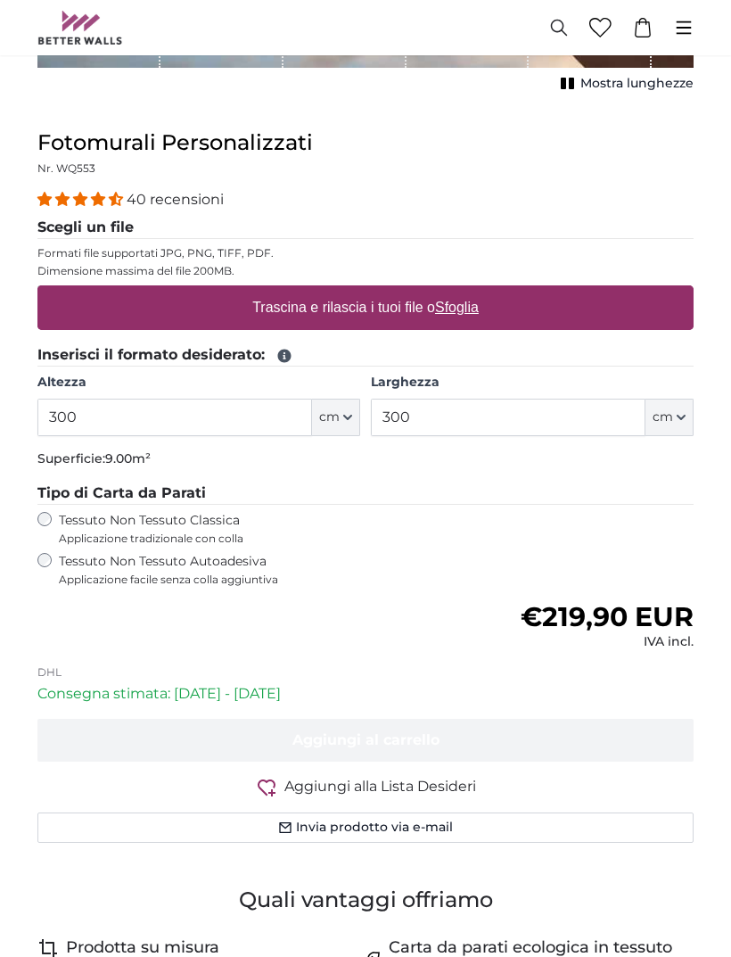
click at [396, 305] on label "Trascina e rilascia i tuoi file o Sfoglia" at bounding box center [365, 308] width 241 height 36
click at [396, 291] on input "Trascina e rilascia i tuoi file o Sfoglia" at bounding box center [365, 287] width 656 height 5
type input "**********"
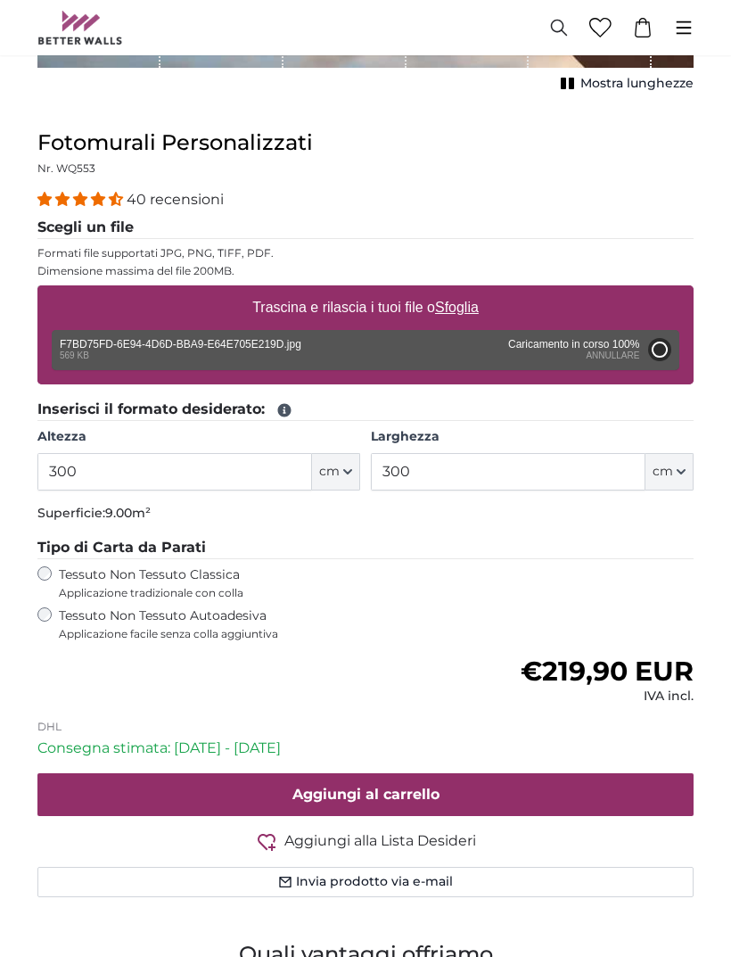
type input "66"
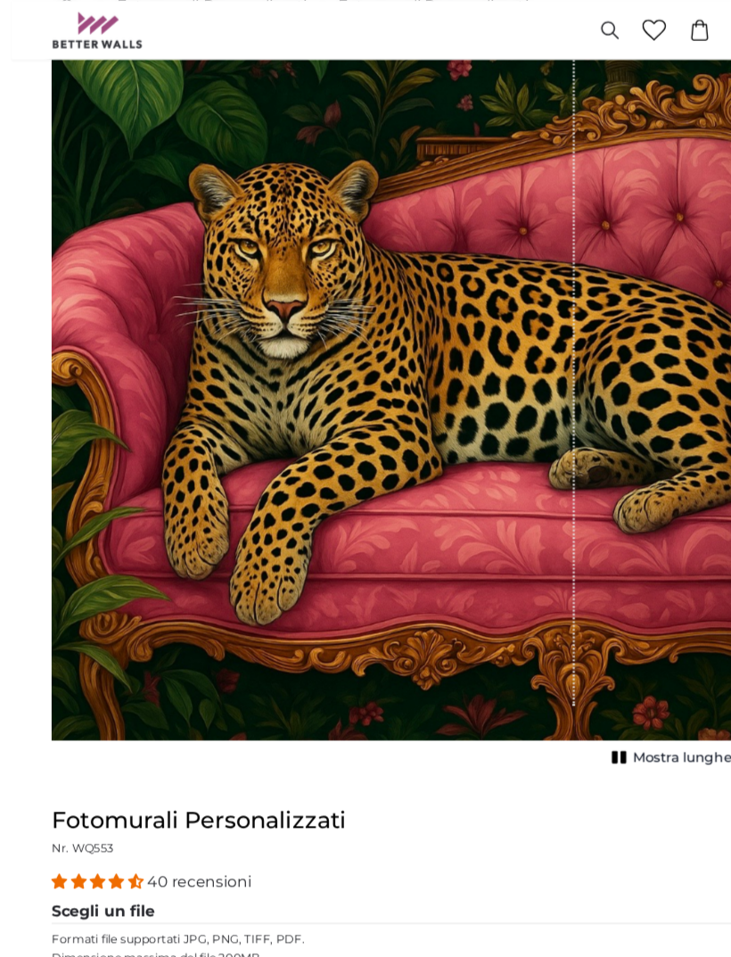
scroll to position [47, 0]
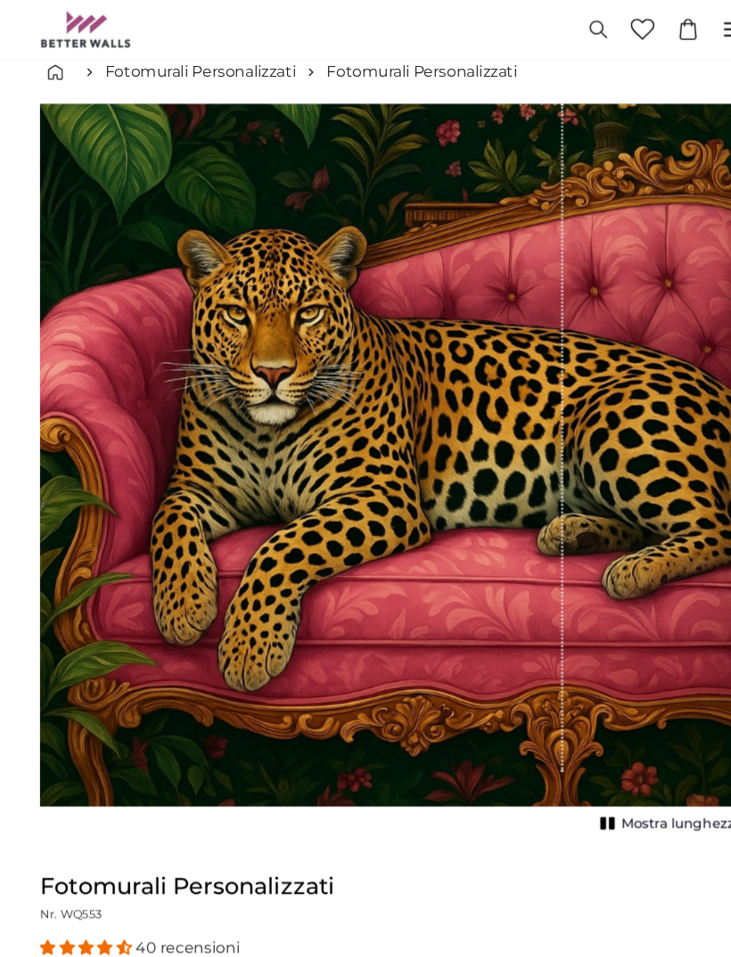
click at [605, 579] on div "1 of 1" at bounding box center [366, 409] width 624 height 624
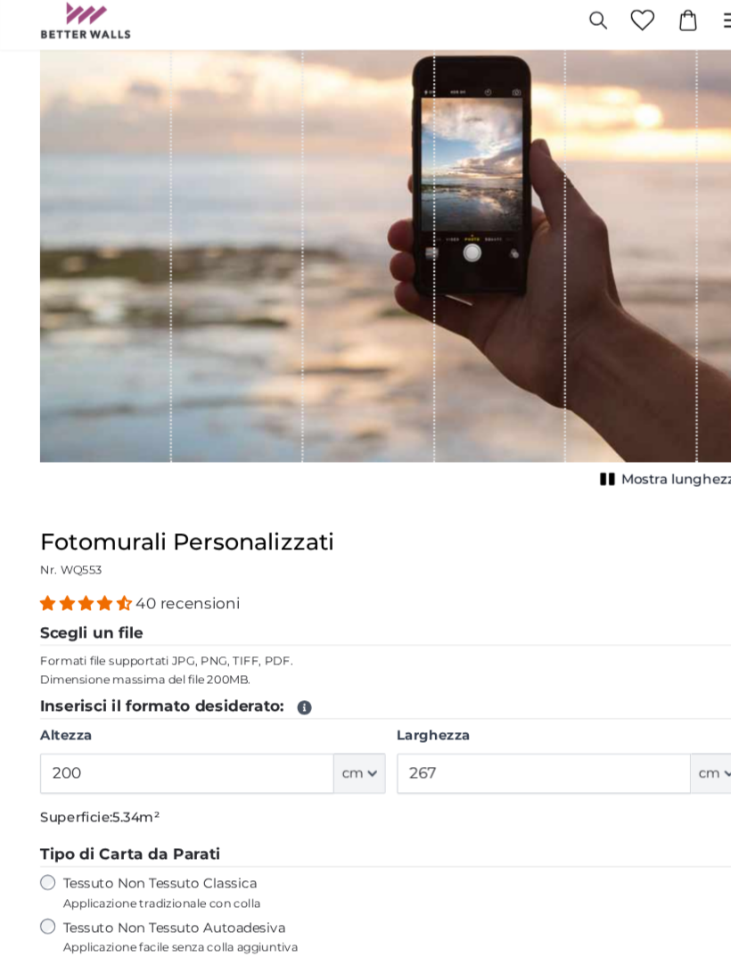
click at [248, 713] on input "200" at bounding box center [174, 731] width 275 height 37
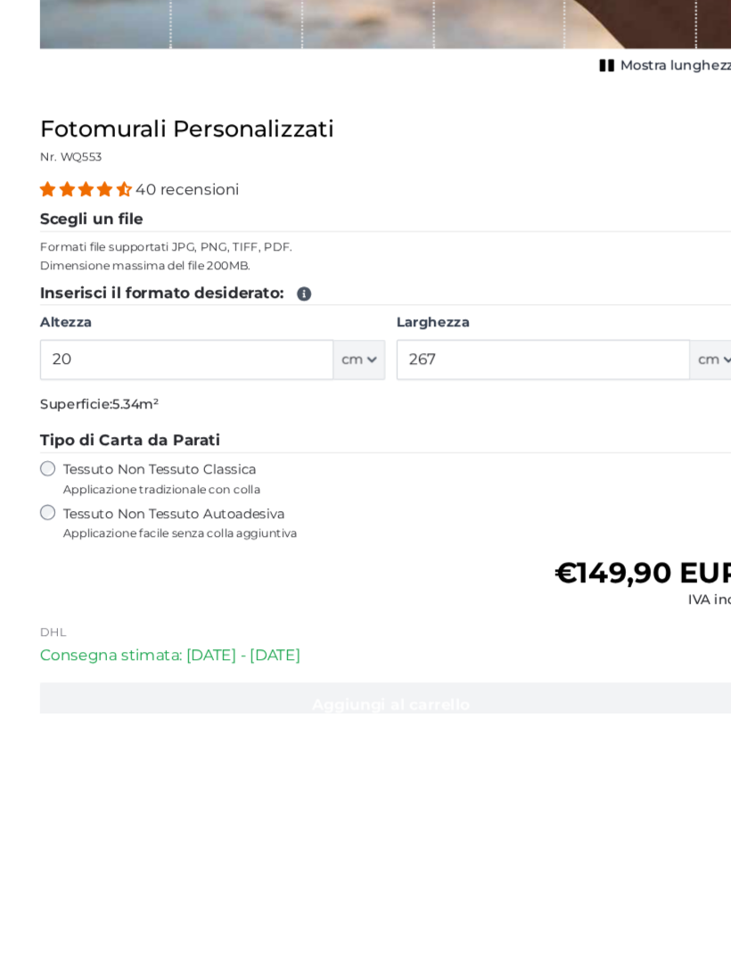
type input "2"
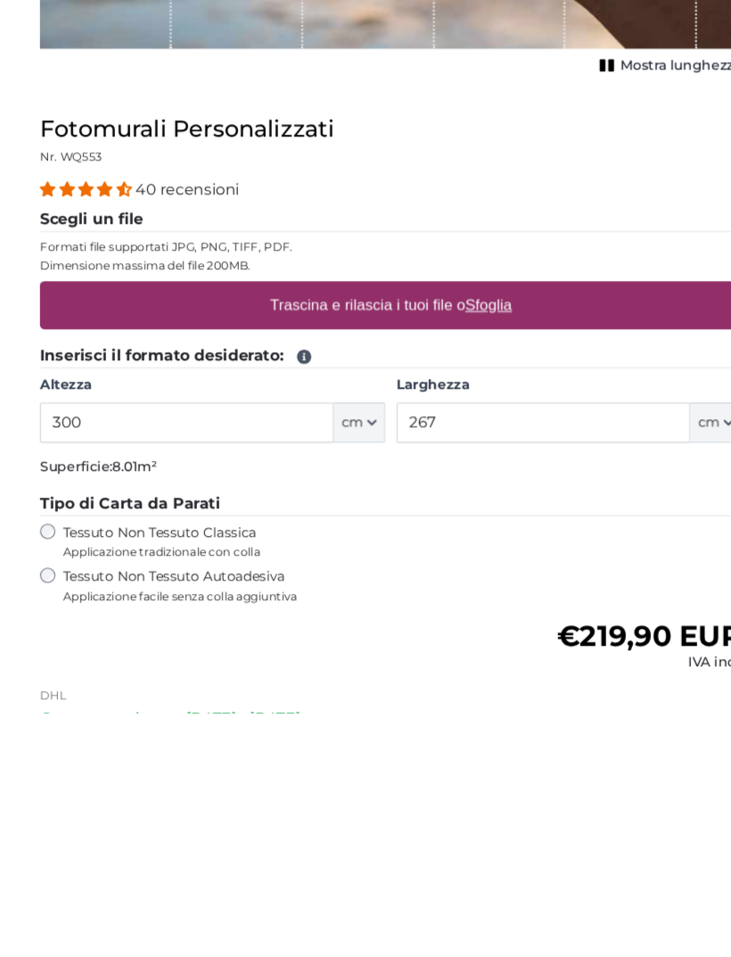
type input "300"
click at [566, 666] on input "267" at bounding box center [508, 684] width 275 height 37
type input "2"
type input "300"
click at [95, 553] on div "Trascina e rilascia i tuoi file o Sfoglia" at bounding box center [365, 575] width 656 height 45
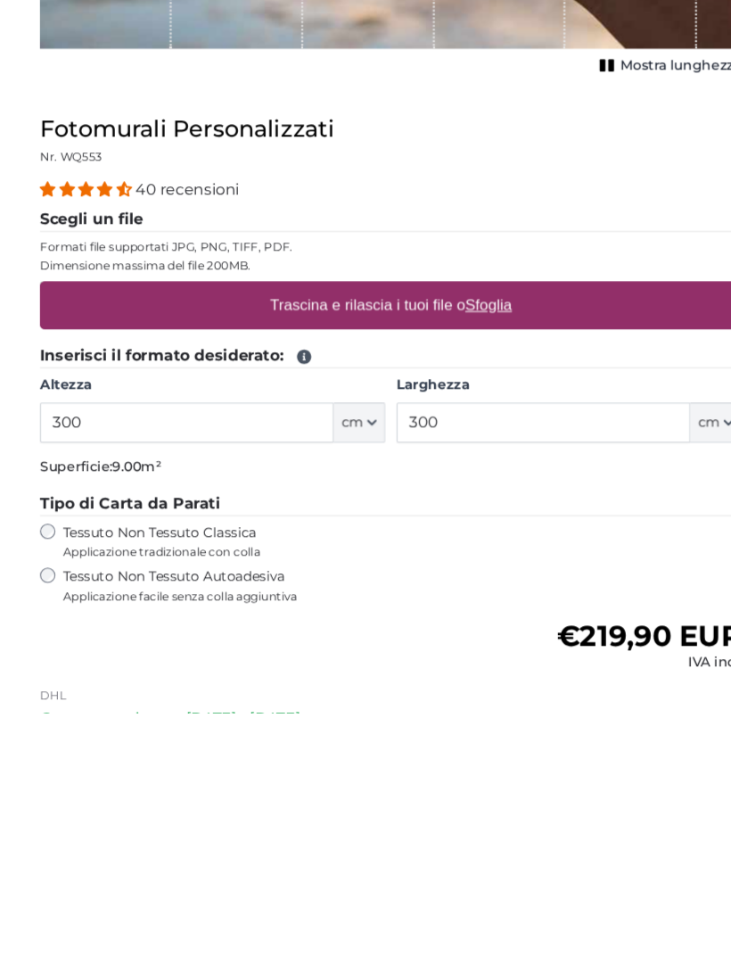
click at [37, 553] on input "Trascina e rilascia i tuoi file o Sfoglia" at bounding box center [365, 555] width 656 height 5
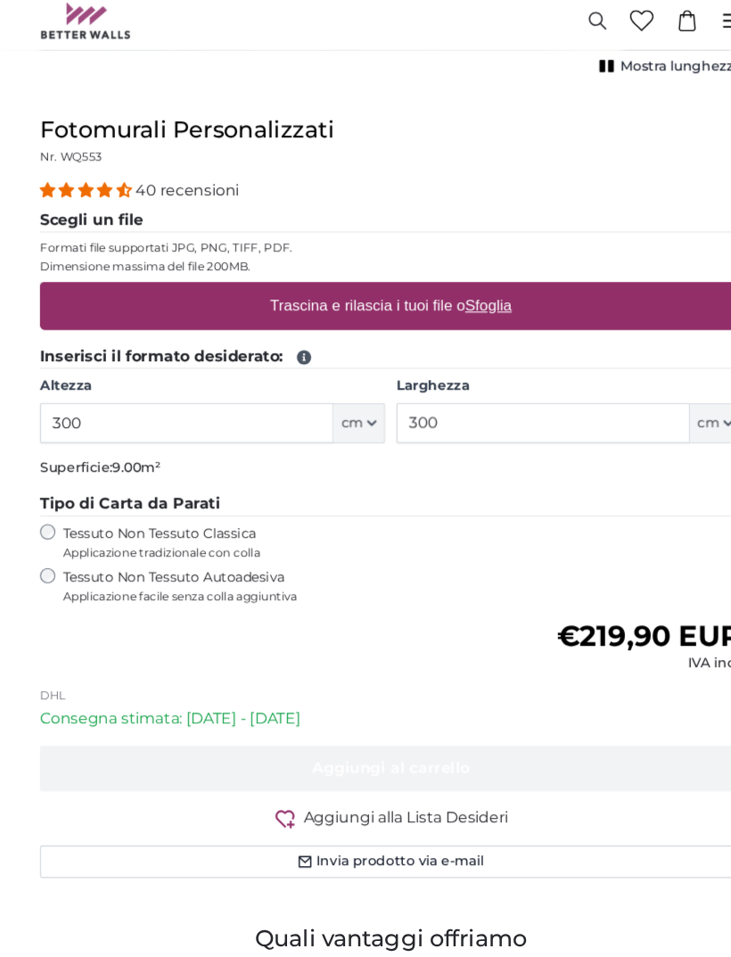
type input "**********"
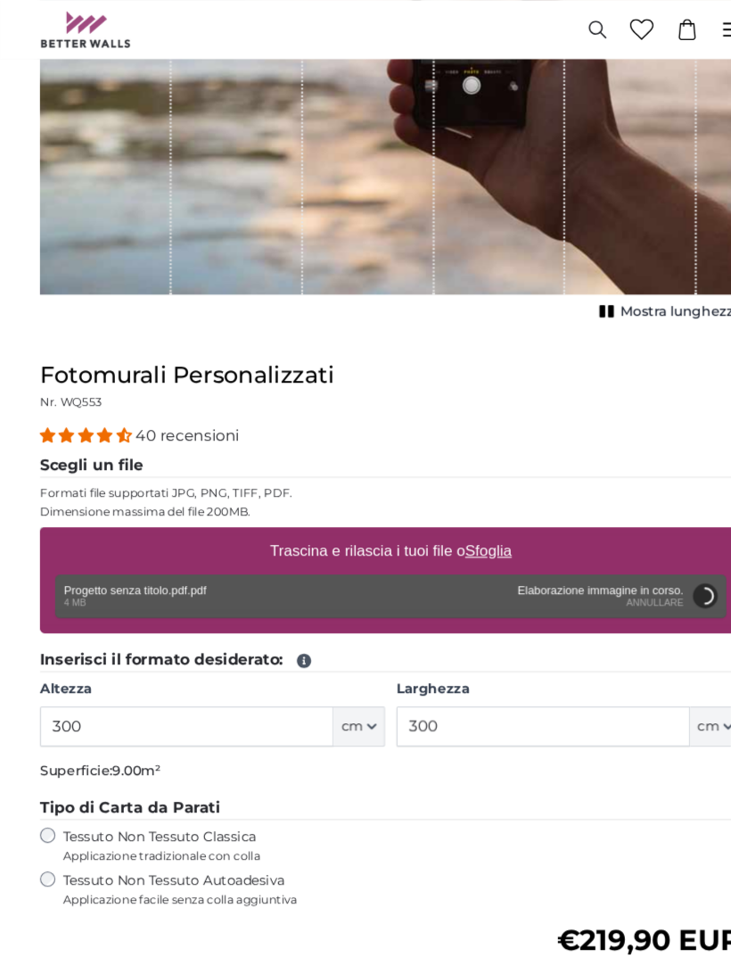
scroll to position [361, 0]
type input "200"
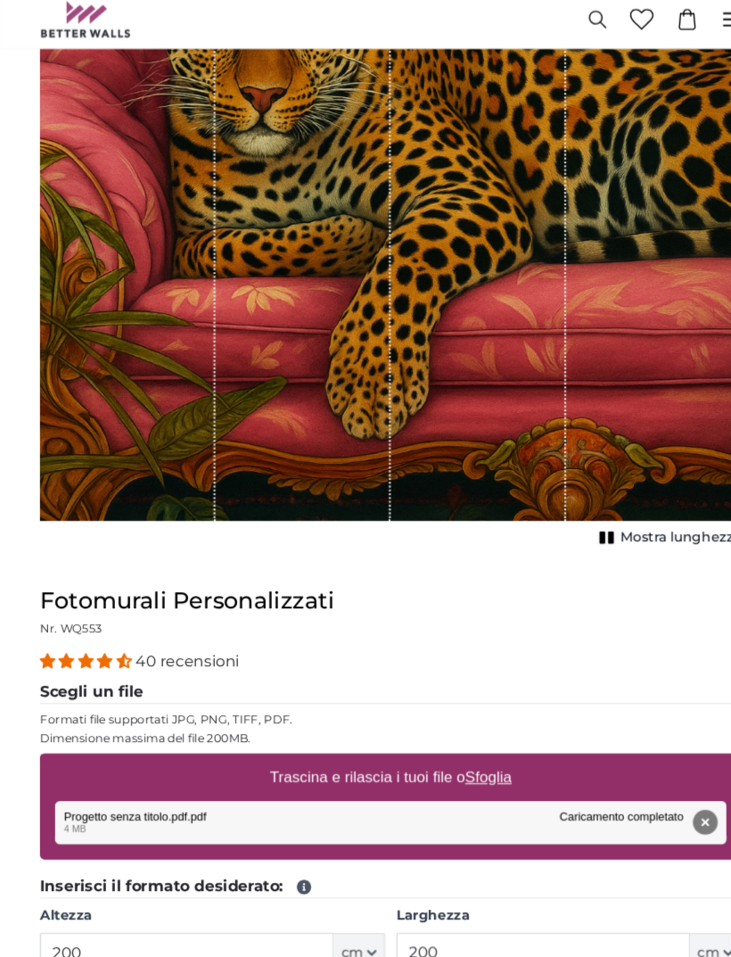
scroll to position [314, 0]
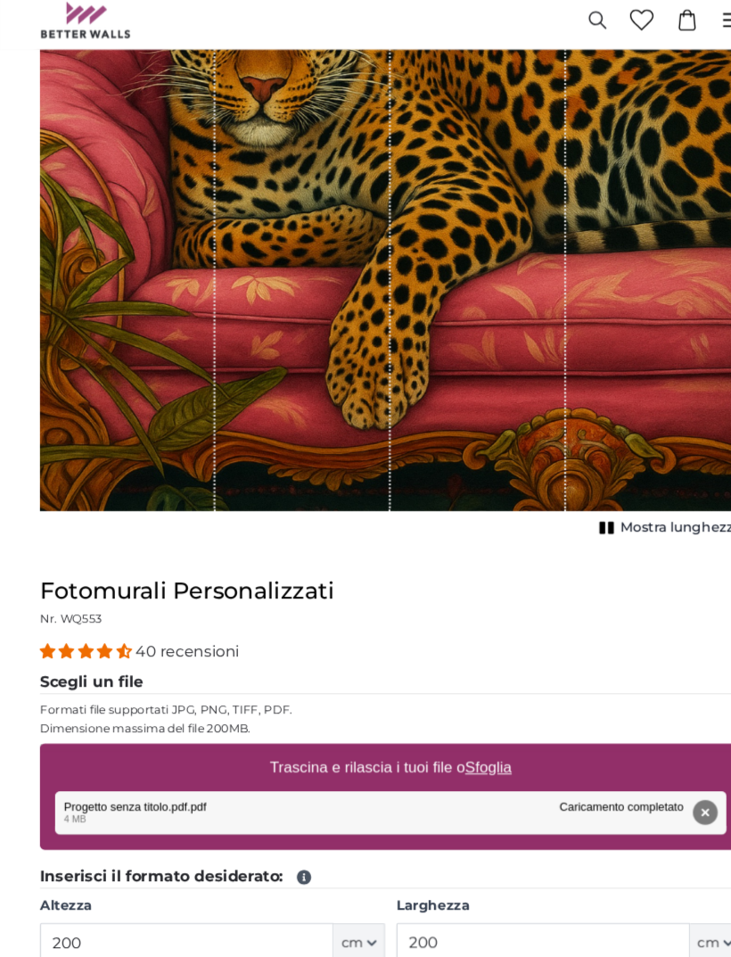
click at [590, 335] on div "1 of 1" at bounding box center [365, 159] width 656 height 656
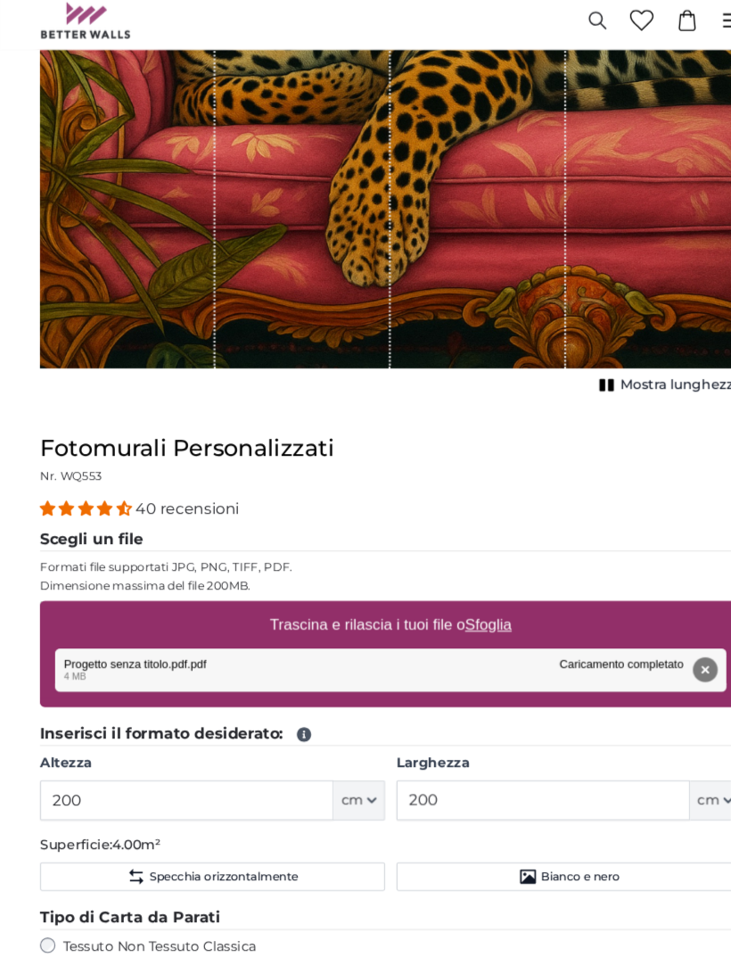
scroll to position [590, 0]
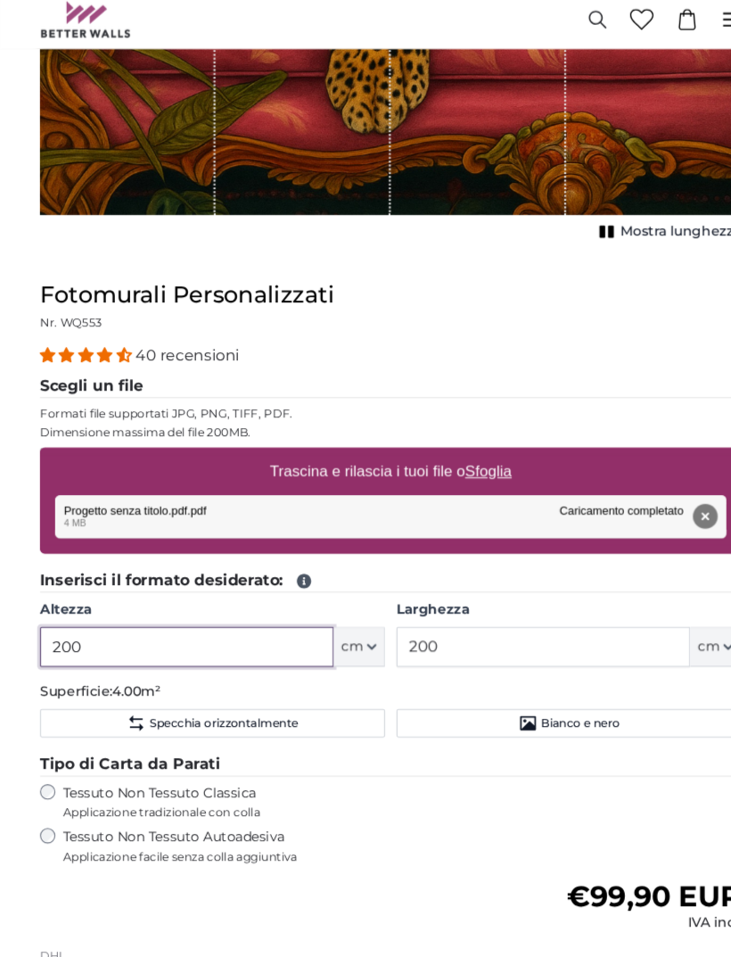
click at [194, 600] on input "200" at bounding box center [174, 614] width 275 height 37
type input "2"
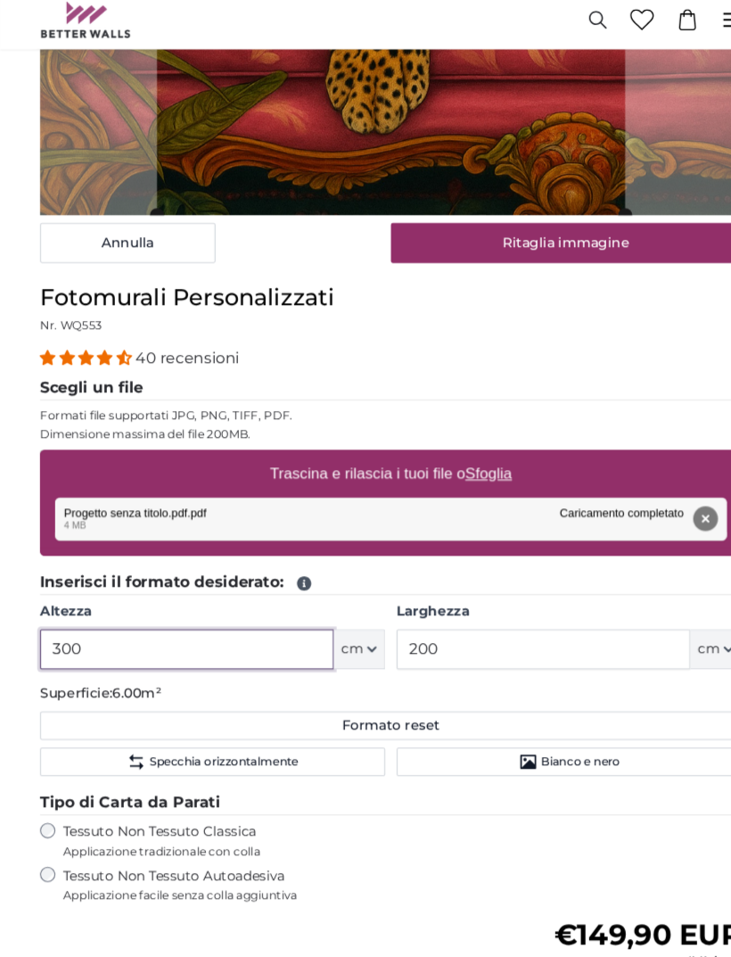
type input "300"
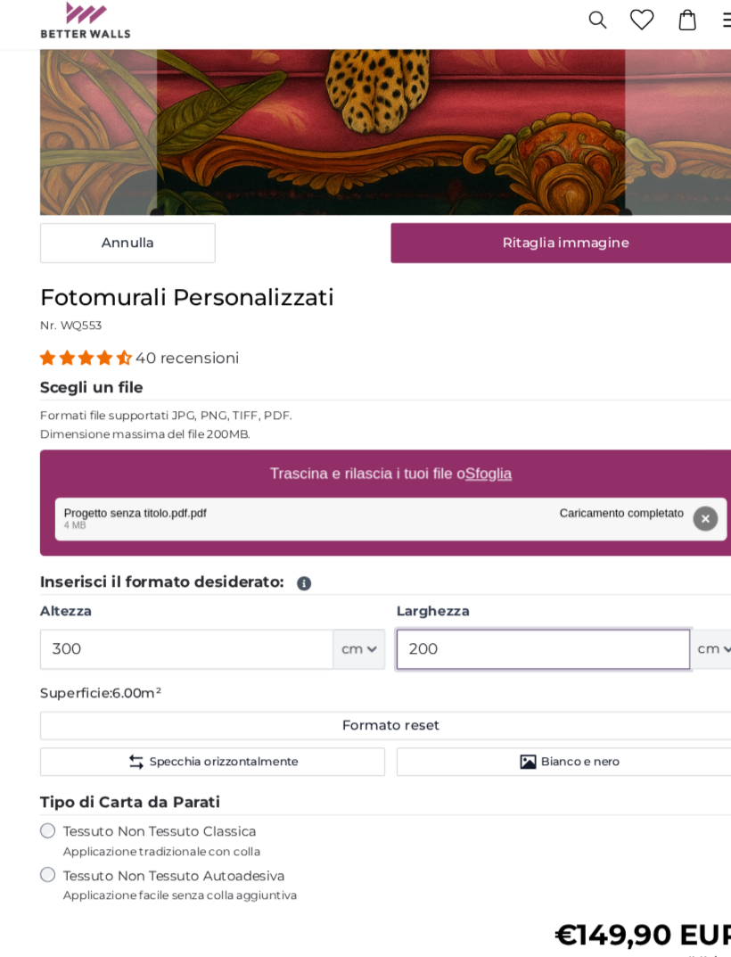
click at [553, 605] on input "200" at bounding box center [508, 616] width 275 height 37
type input "2"
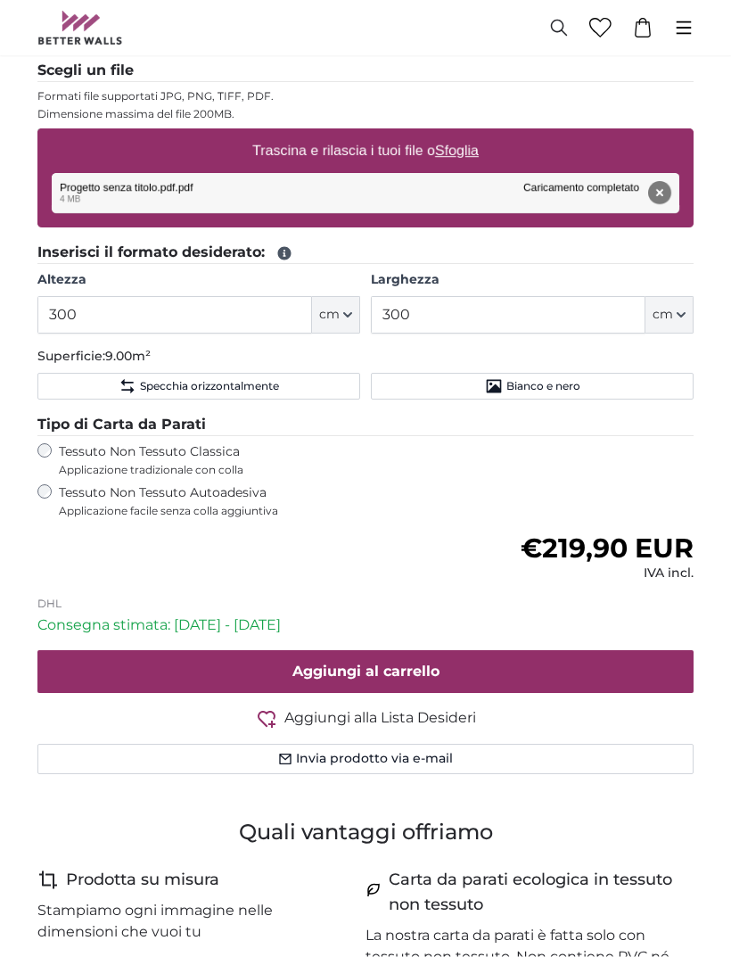
scroll to position [892, 0]
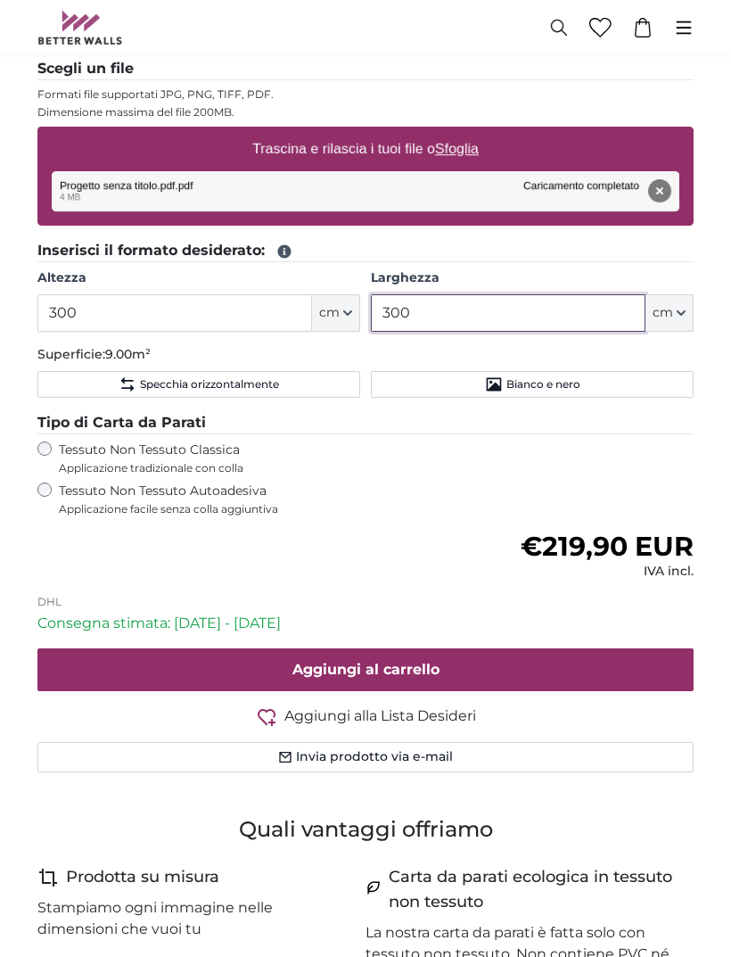
type input "300"
click at [643, 667] on button "Aggiungi al carrello" at bounding box center [365, 669] width 656 height 43
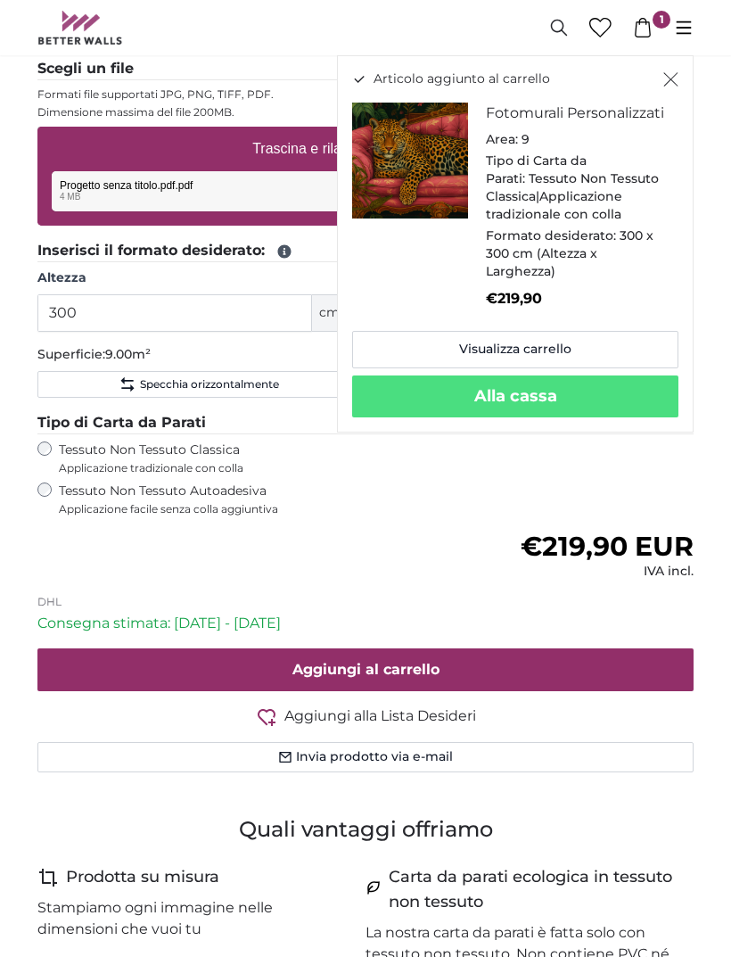
click at [676, 71] on button "Chiudi" at bounding box center [671, 79] width 15 height 18
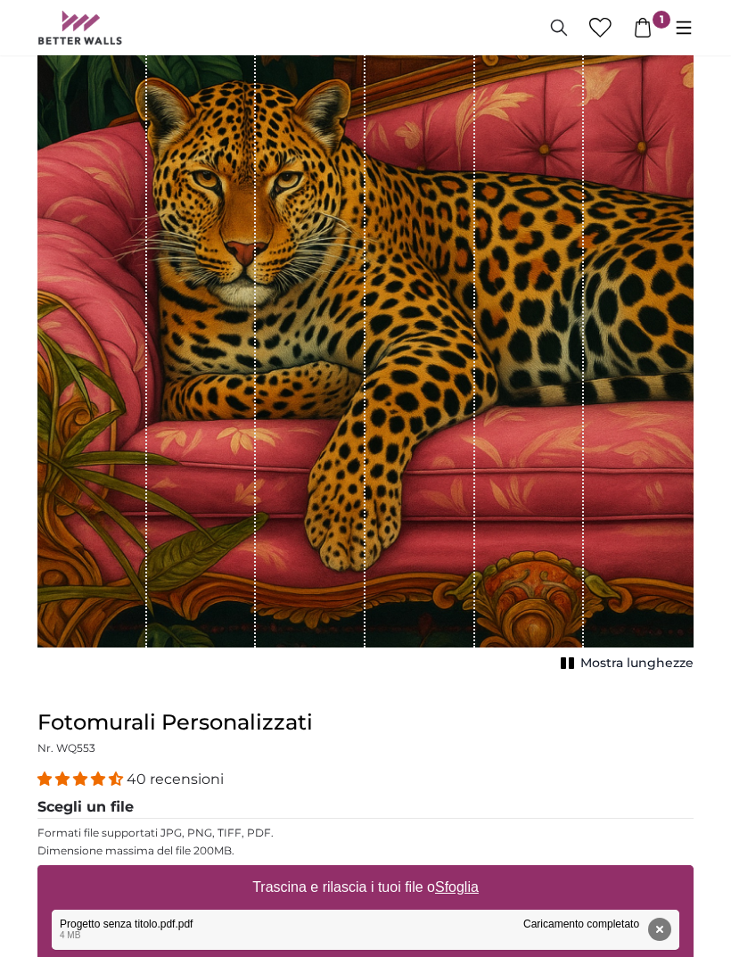
scroll to position [0, 0]
